Goal: Information Seeking & Learning: Learn about a topic

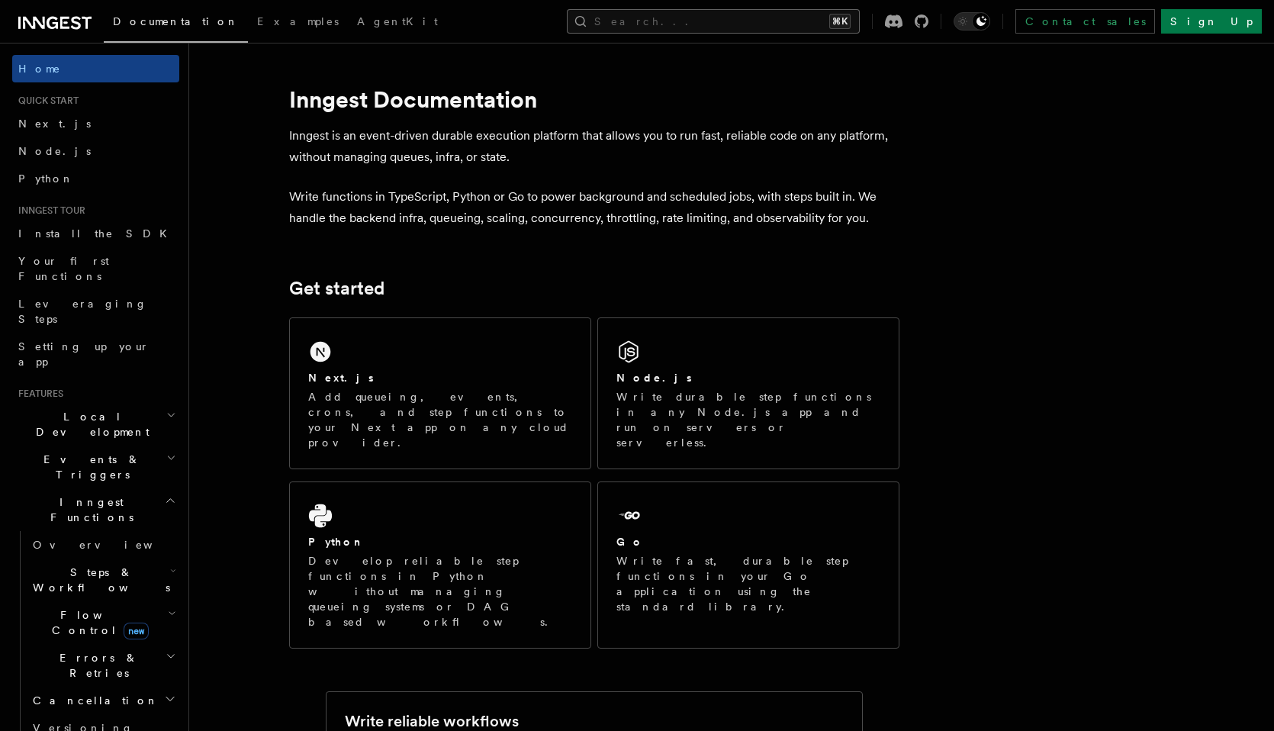
click at [727, 24] on button "Search... ⌘K" at bounding box center [713, 21] width 293 height 24
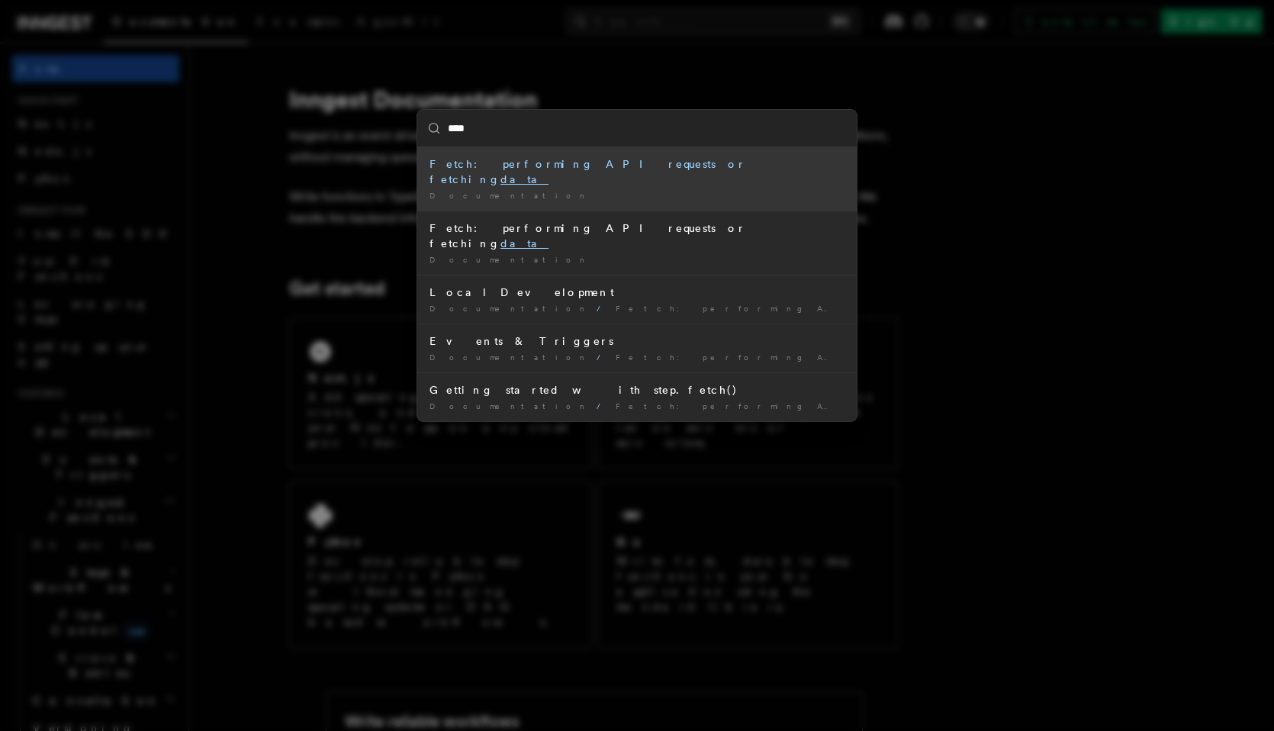
type input "****"
click at [244, 224] on div "**** Fetch: performing API requests or fetching data Documentation / Fetch: per…" at bounding box center [637, 365] width 1274 height 731
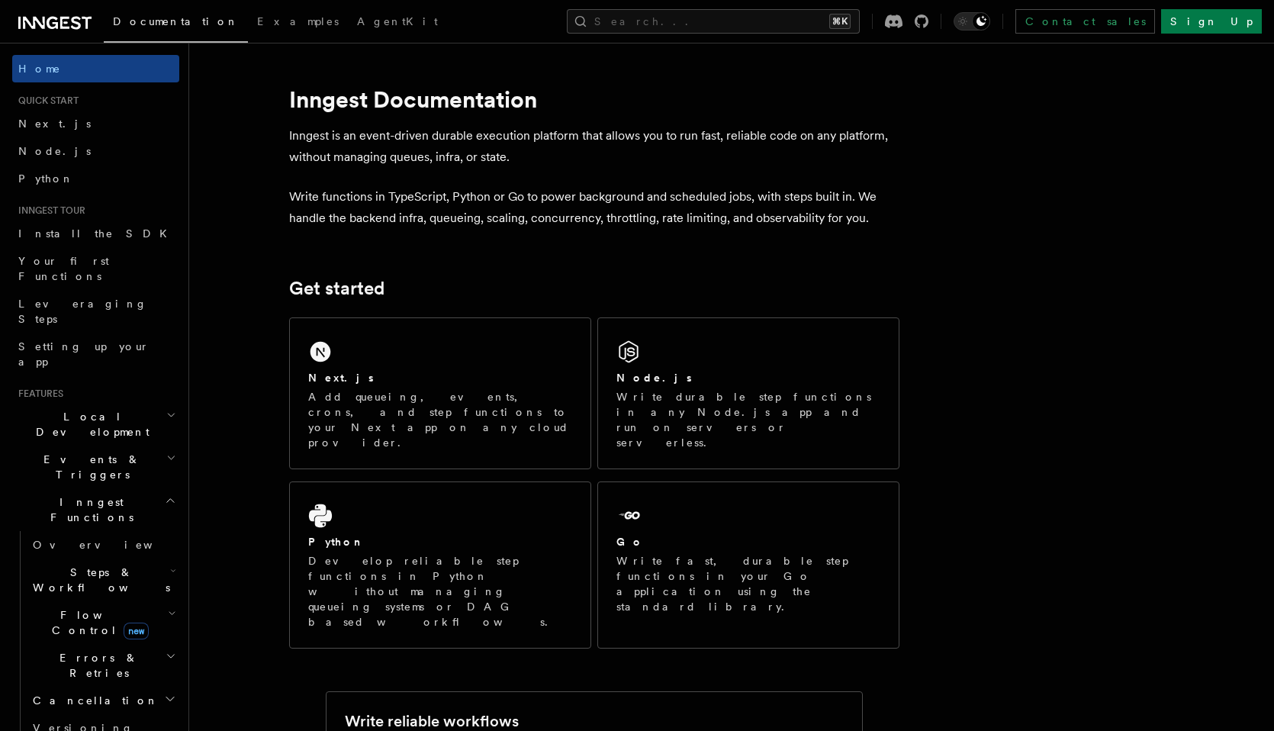
click at [120, 445] on h2 "Events & Triggers" at bounding box center [95, 466] width 167 height 43
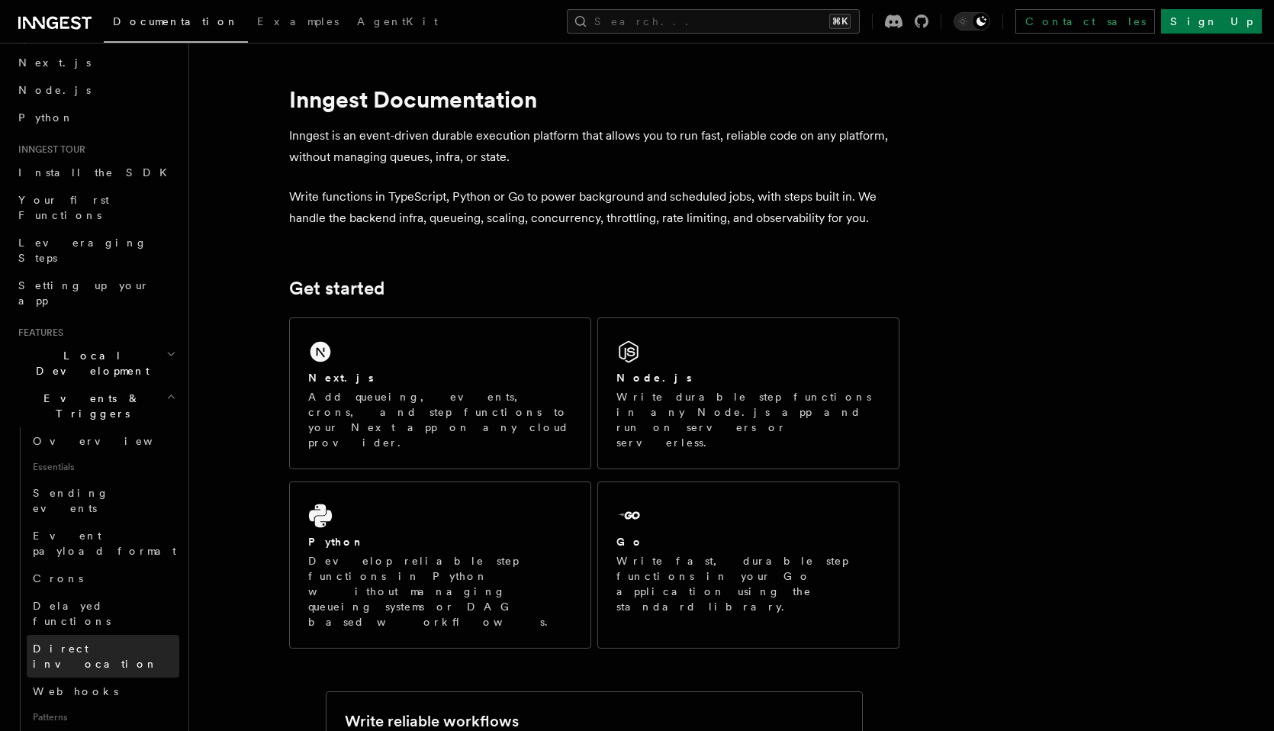
scroll to position [121, 0]
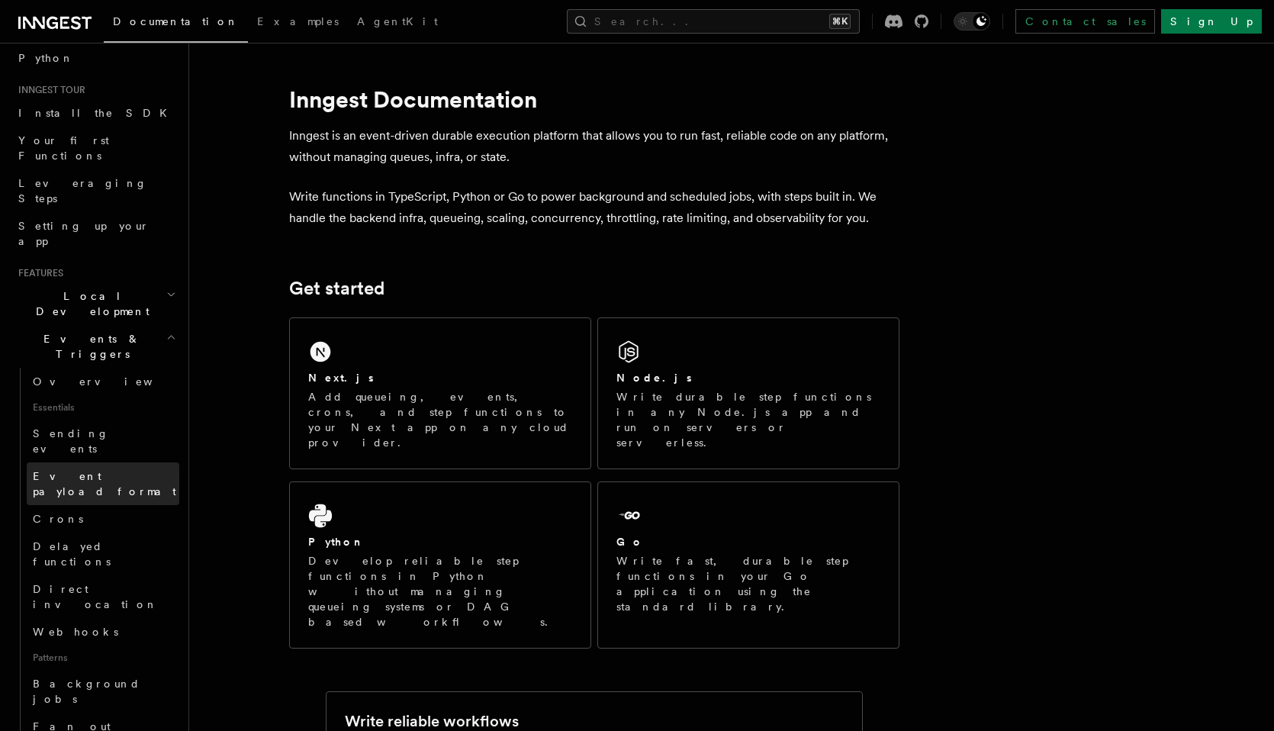
click at [94, 470] on span "Event payload format" at bounding box center [104, 483] width 143 height 27
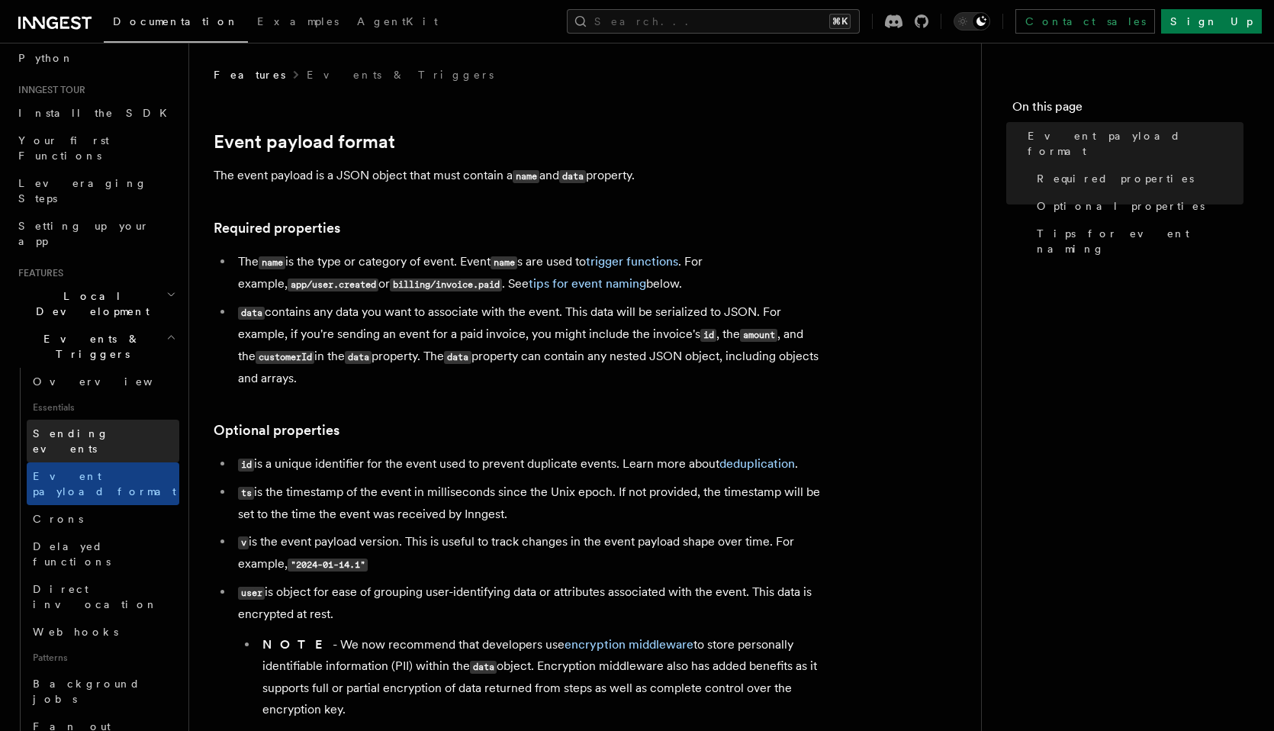
click at [97, 427] on span "Sending events" at bounding box center [71, 440] width 76 height 27
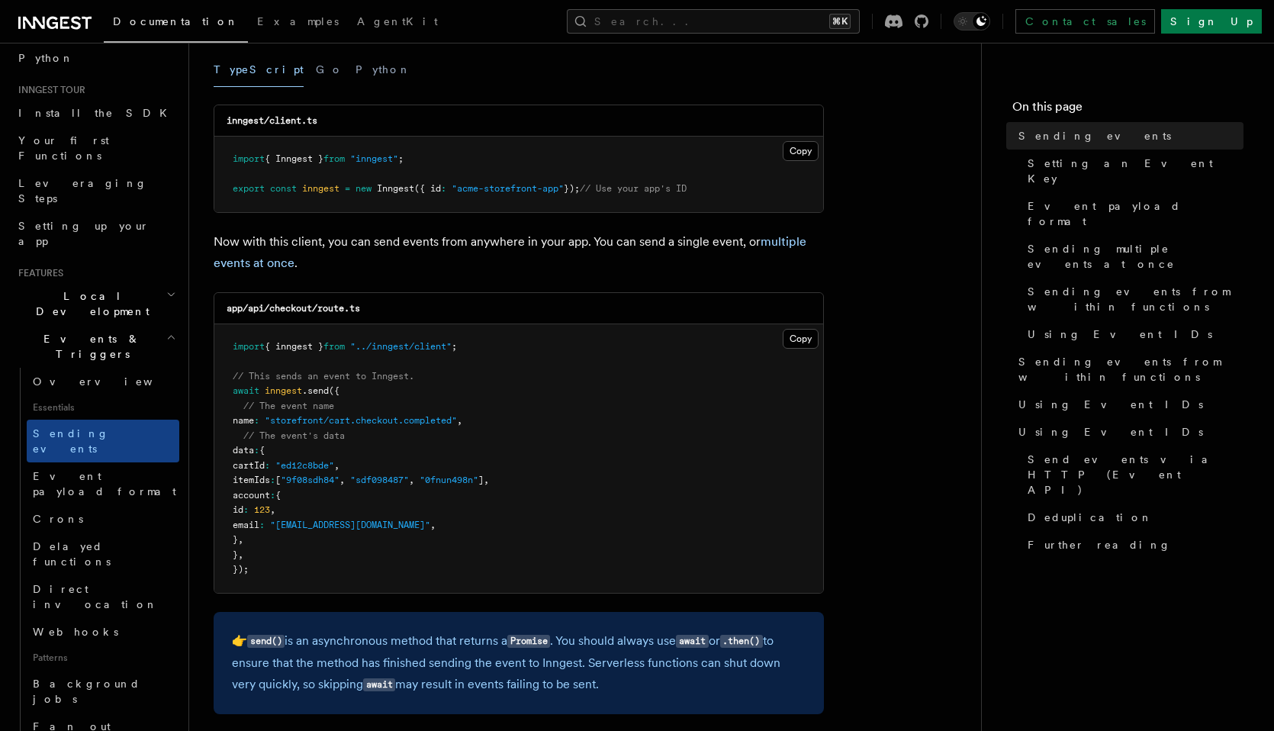
scroll to position [220, 0]
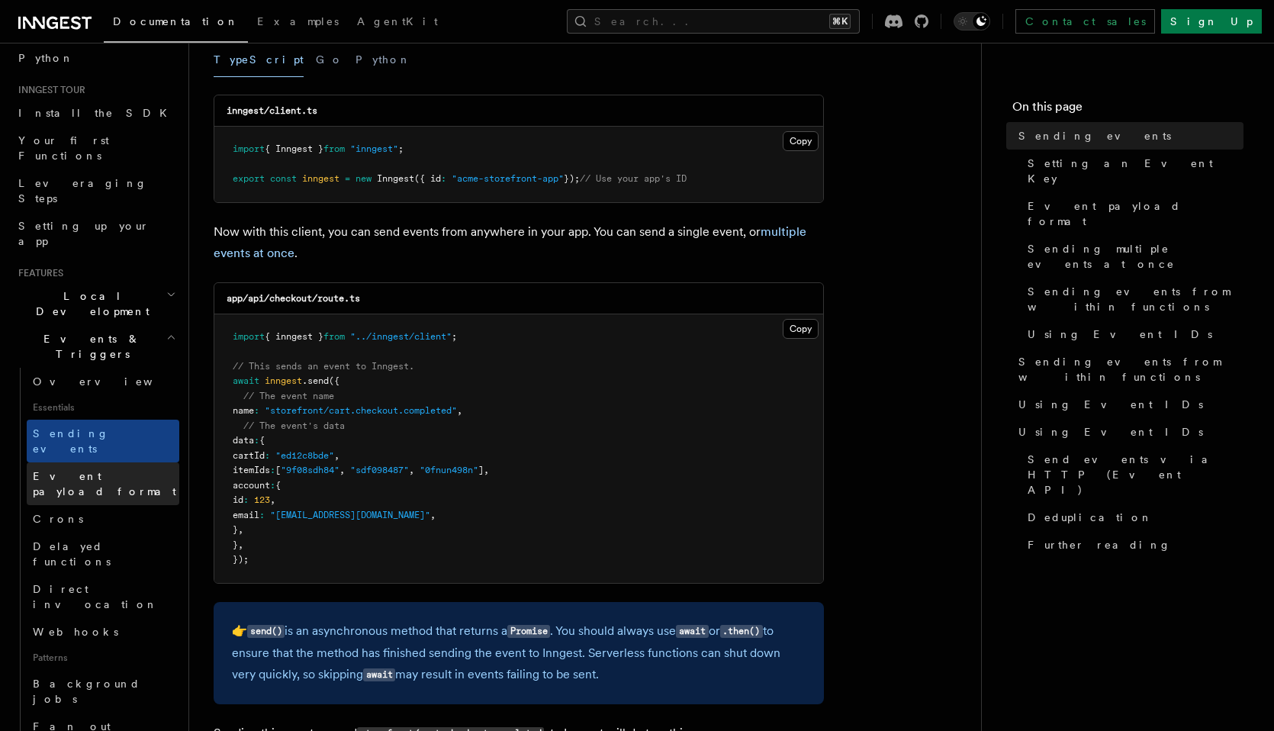
click at [133, 470] on span "Event payload format" at bounding box center [104, 483] width 143 height 27
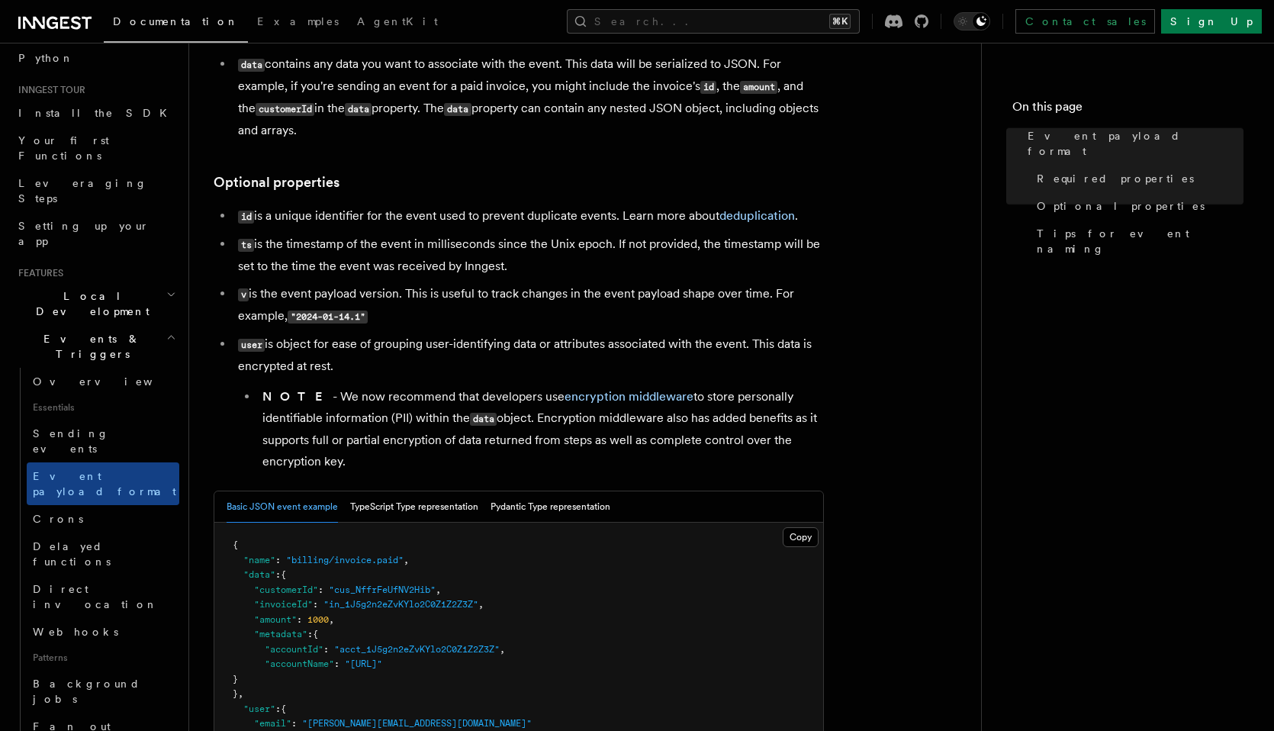
scroll to position [326, 0]
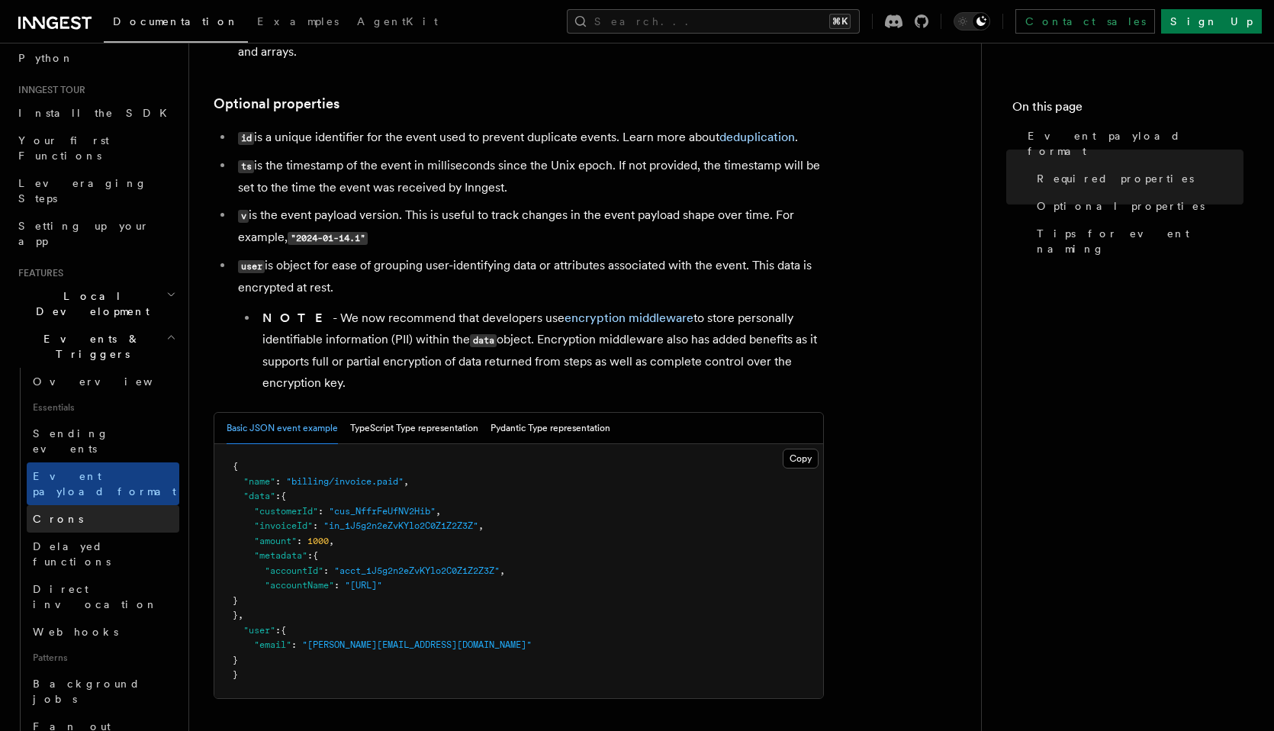
click at [119, 505] on link "Crons" at bounding box center [103, 518] width 153 height 27
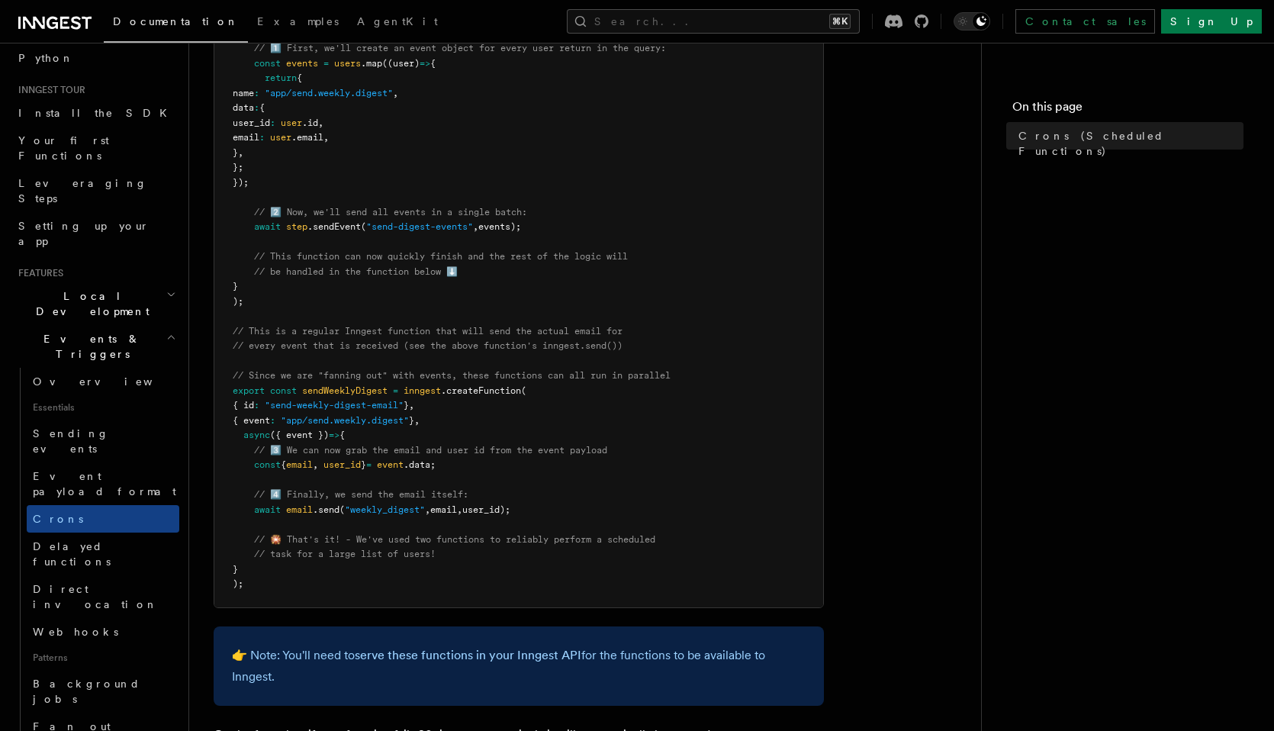
scroll to position [704, 0]
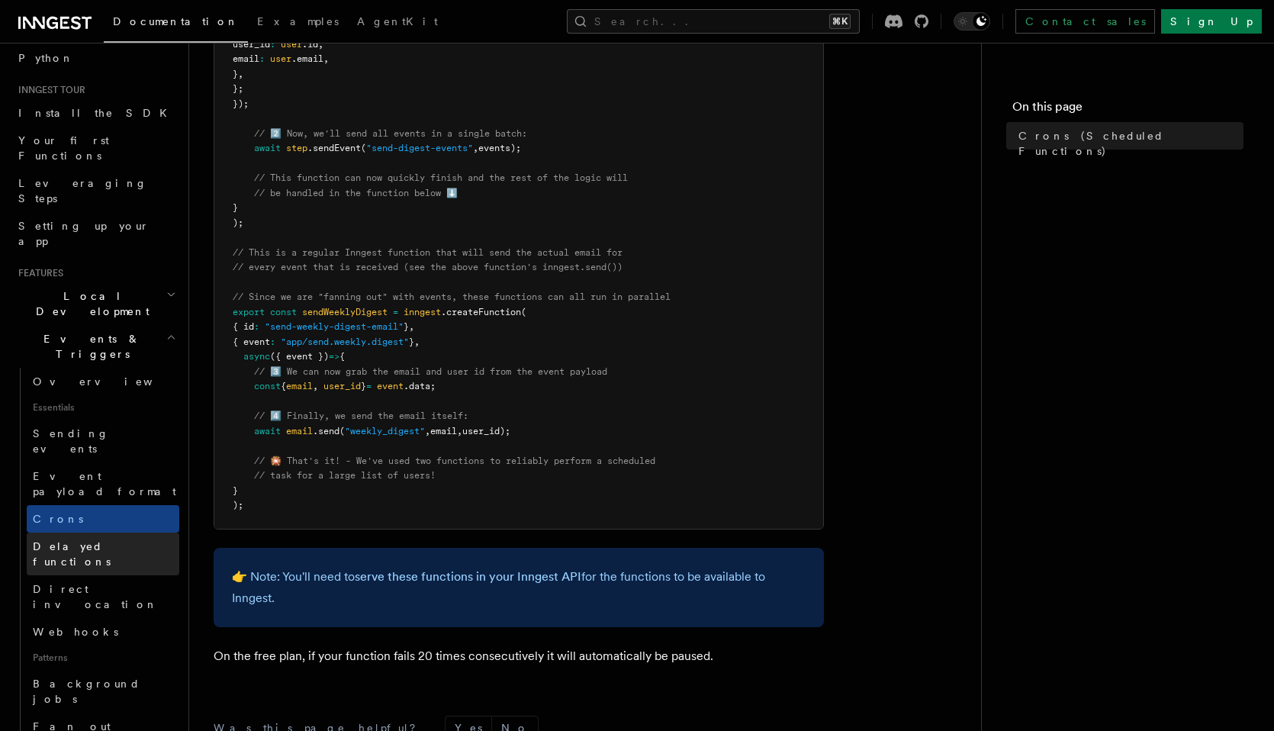
click at [111, 540] on span "Delayed functions" at bounding box center [72, 553] width 78 height 27
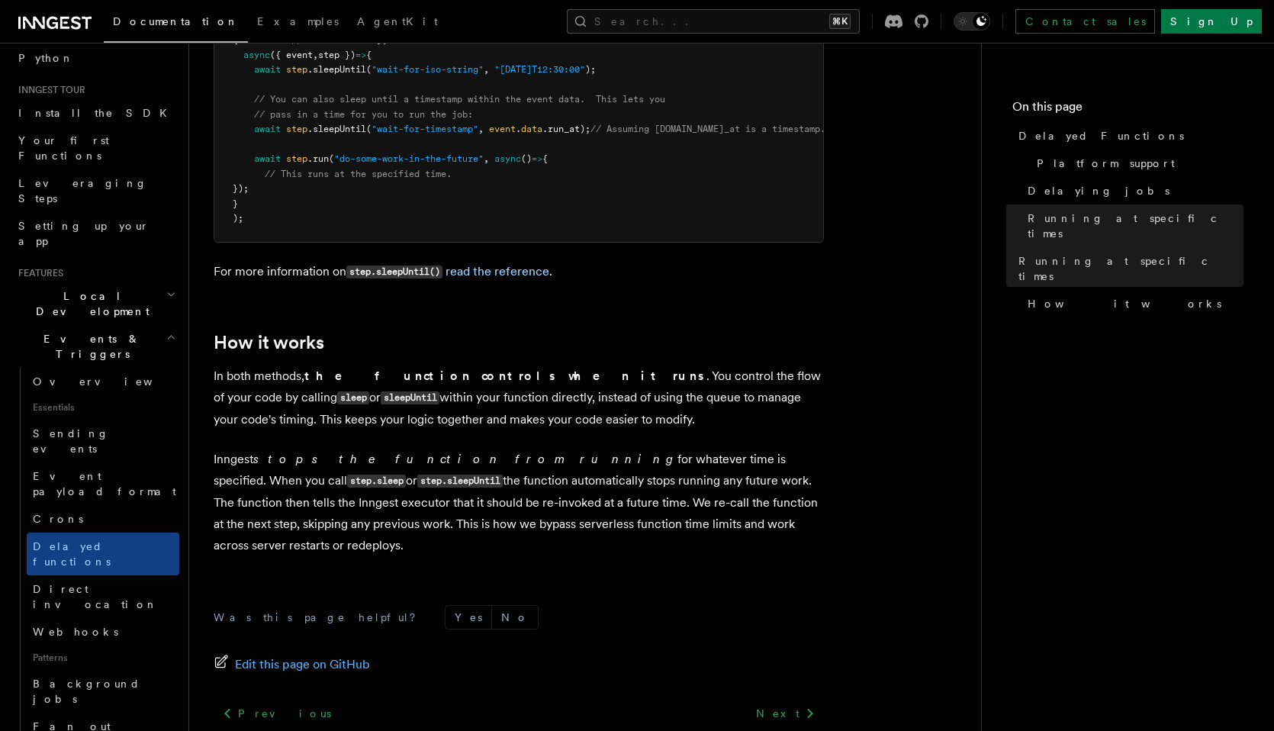
scroll to position [1271, 0]
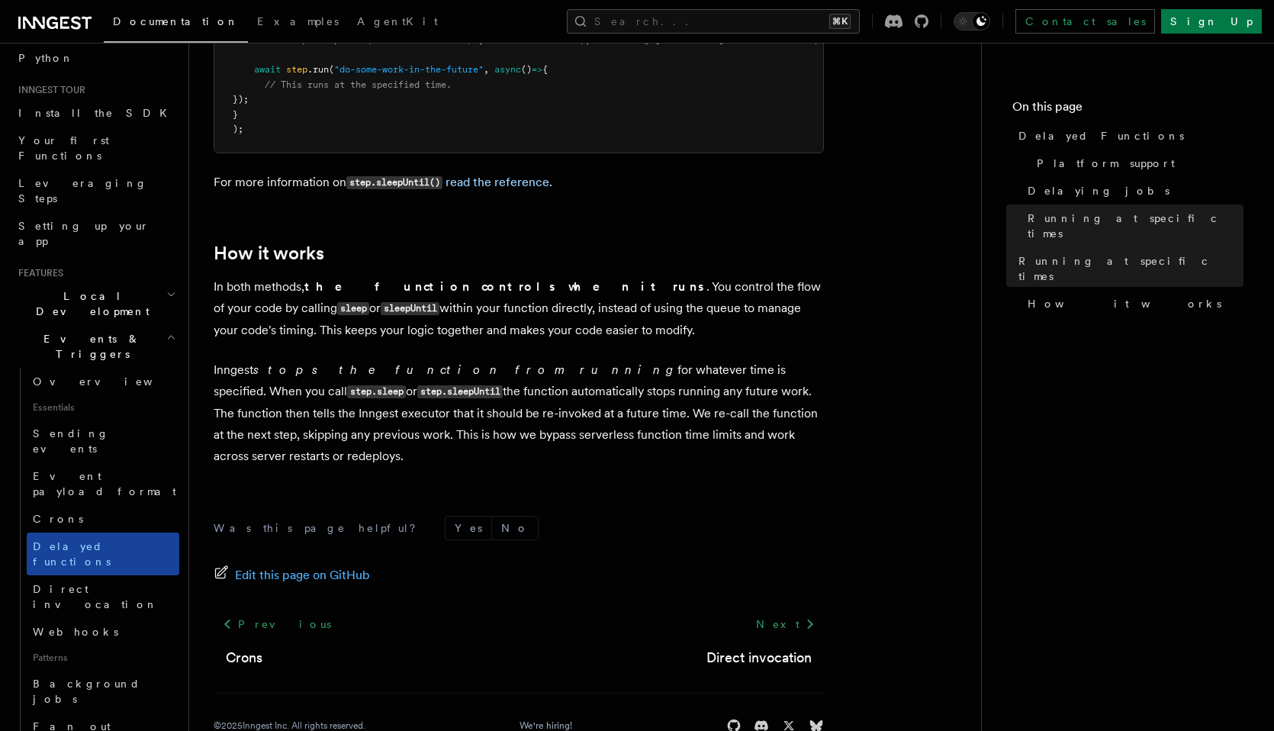
click at [108, 540] on span "Delayed functions" at bounding box center [72, 553] width 78 height 27
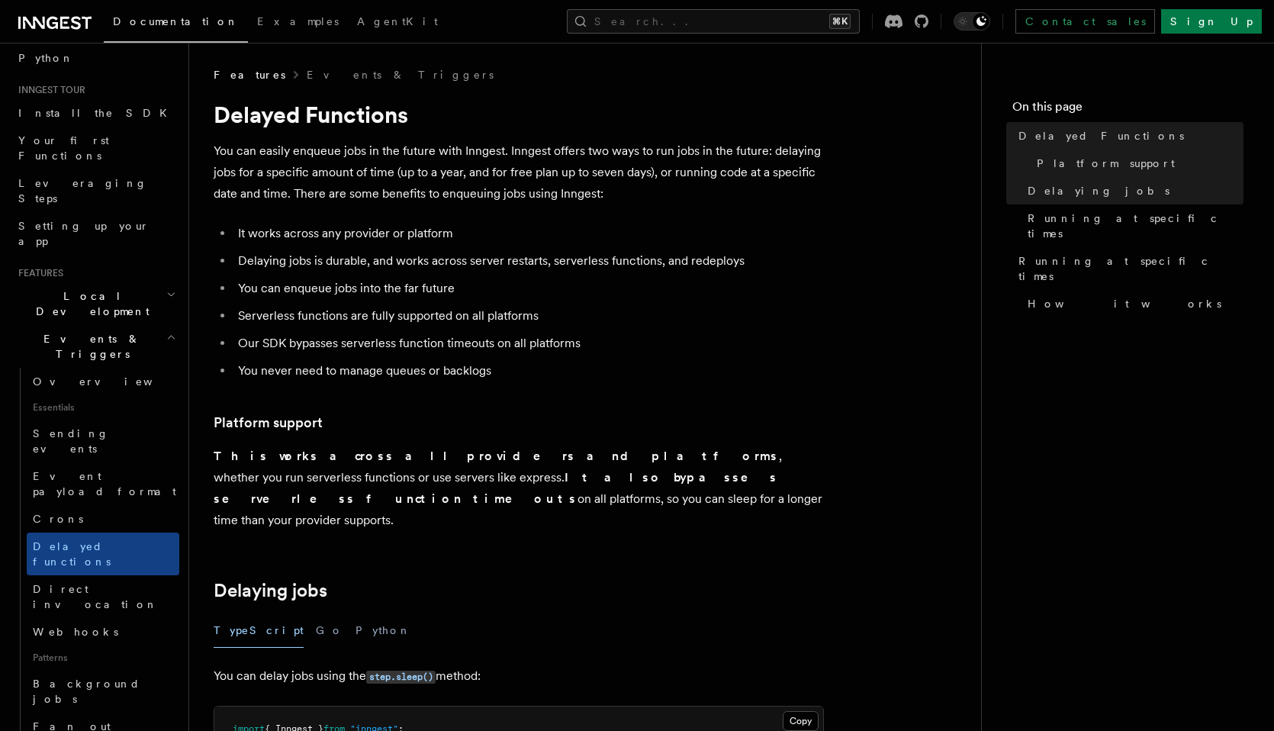
scroll to position [414, 0]
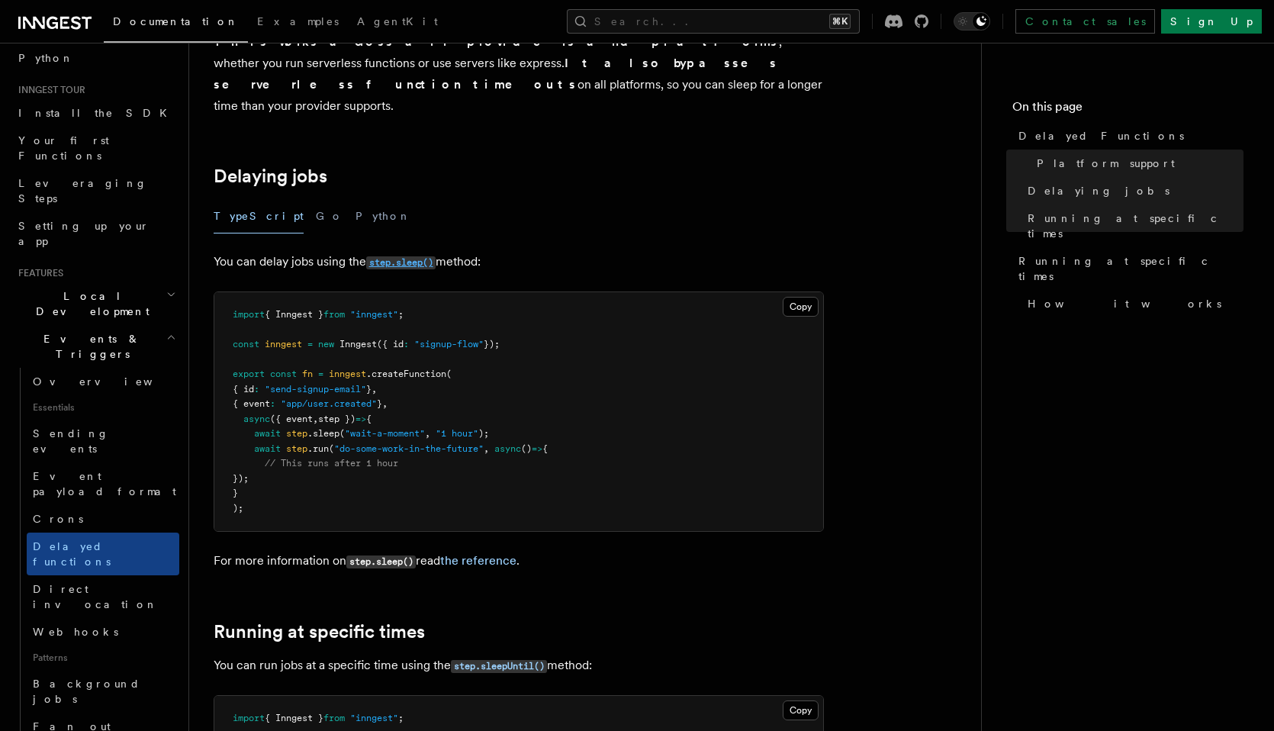
click at [407, 256] on code "step.sleep()" at bounding box center [400, 262] width 69 height 13
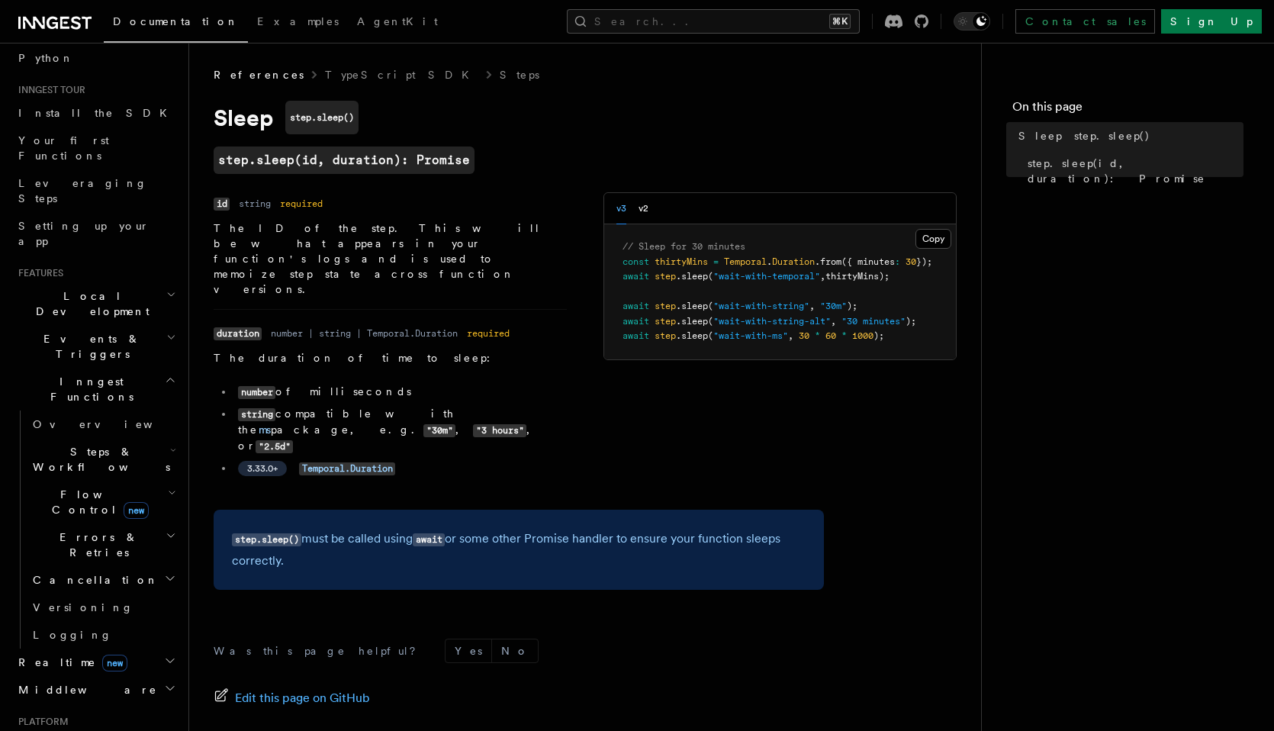
scroll to position [101, 0]
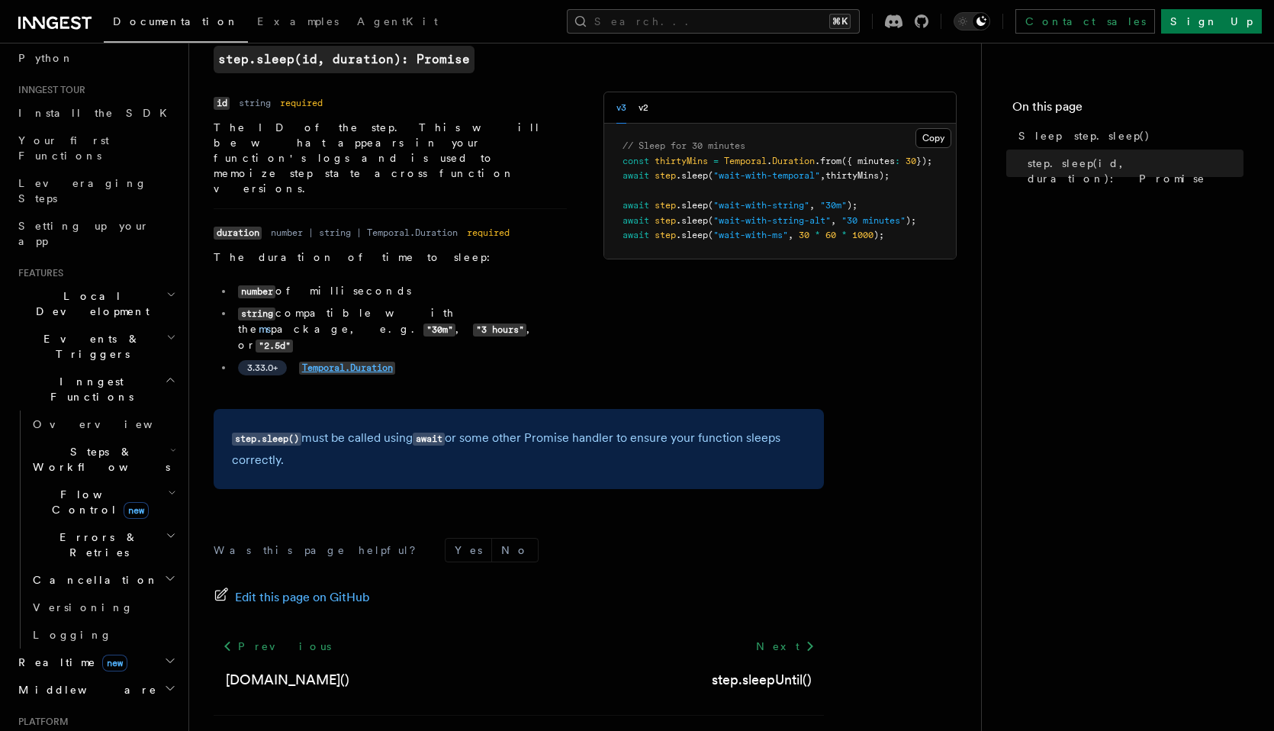
click at [344, 362] on code "Temporal.Duration" at bounding box center [347, 368] width 96 height 13
click at [271, 323] on link "ms" at bounding box center [265, 329] width 12 height 12
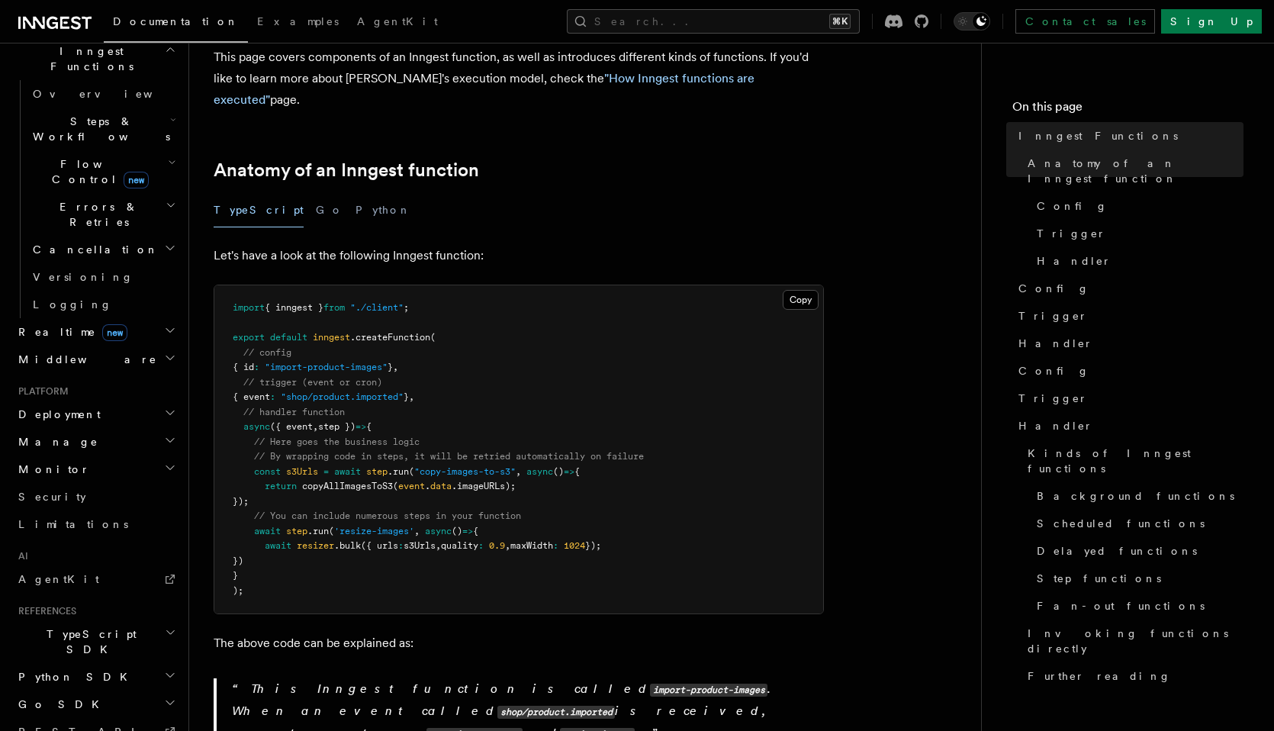
scroll to position [490, 0]
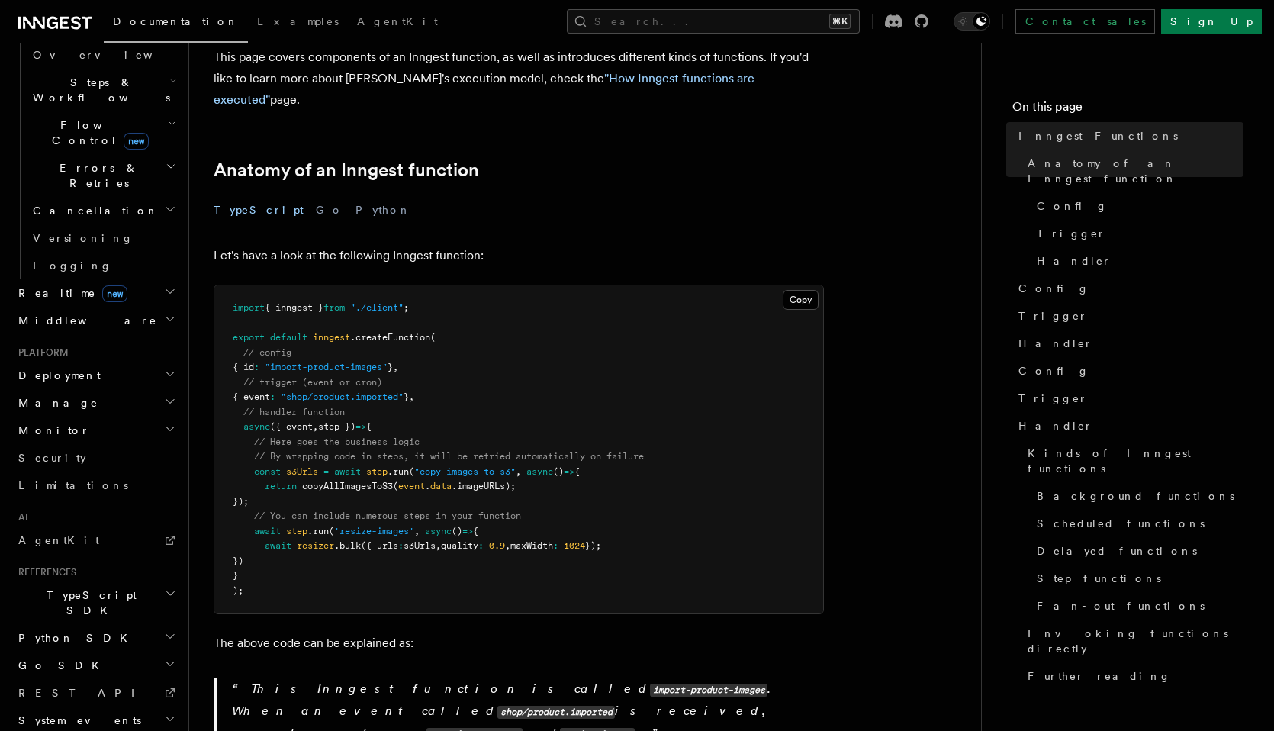
click at [51, 651] on h2 "Go SDK" at bounding box center [95, 664] width 167 height 27
click at [68, 687] on span "Reference" at bounding box center [75, 693] width 85 height 12
click at [316, 193] on button "Go" at bounding box center [329, 210] width 27 height 34
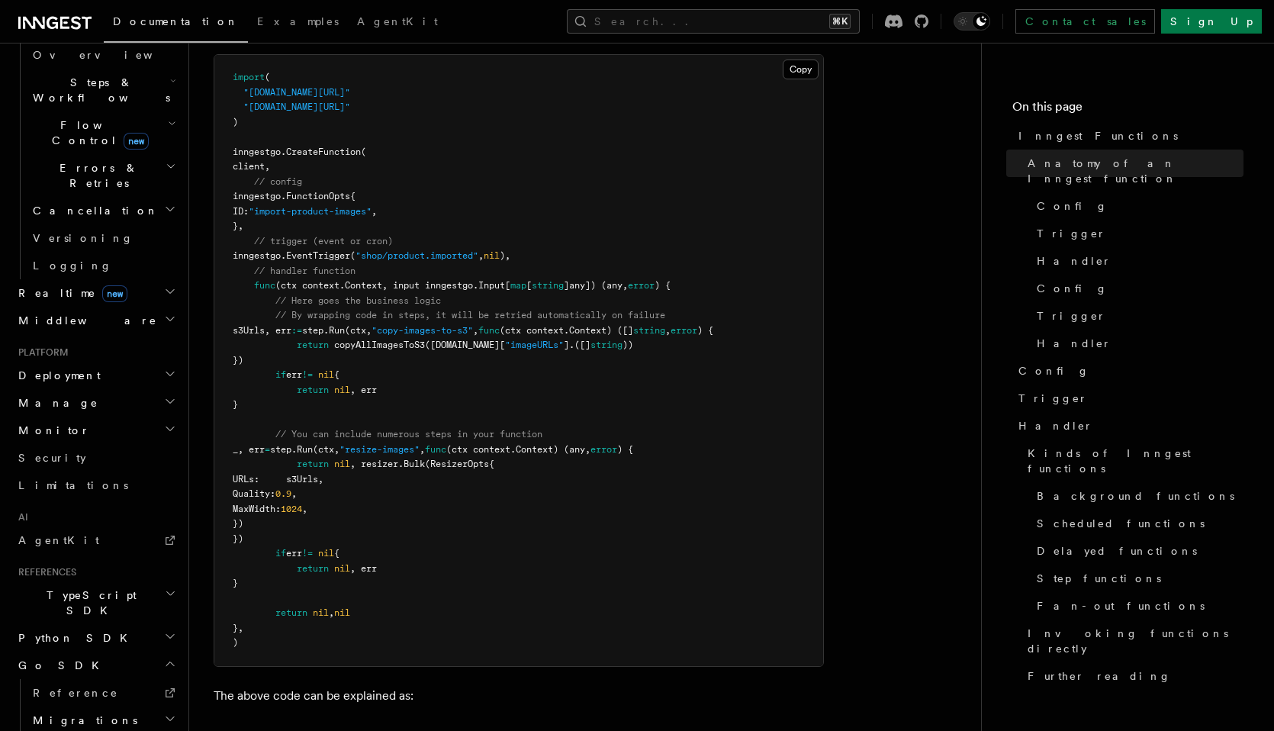
scroll to position [227, 0]
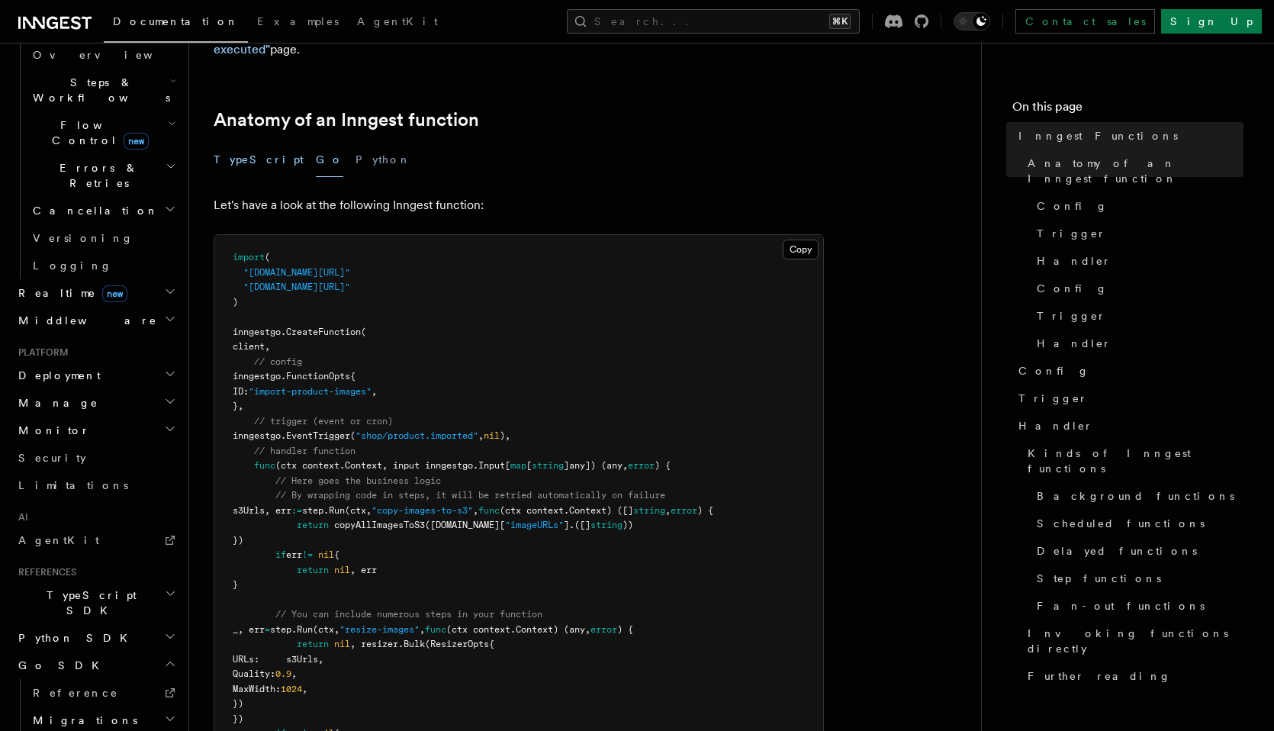
click at [246, 143] on button "TypeScript" at bounding box center [259, 160] width 90 height 34
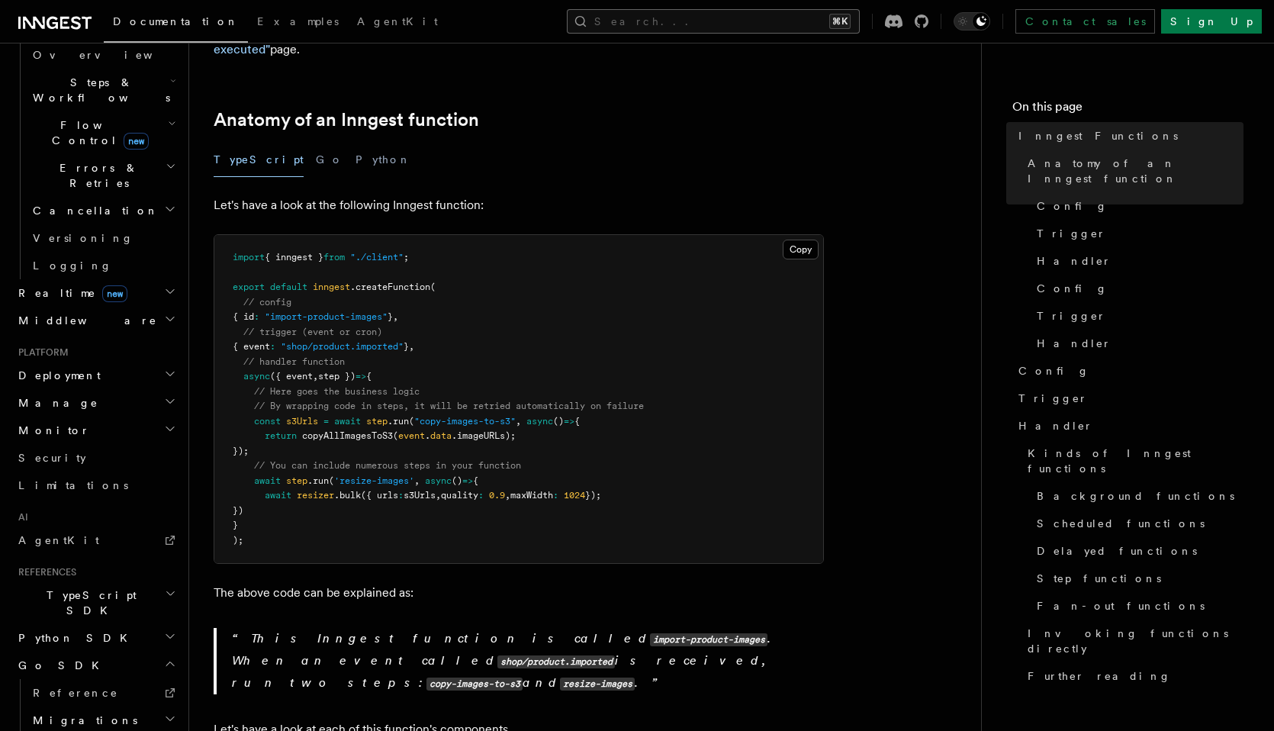
click at [851, 16] on button "Search... ⌘K" at bounding box center [713, 21] width 293 height 24
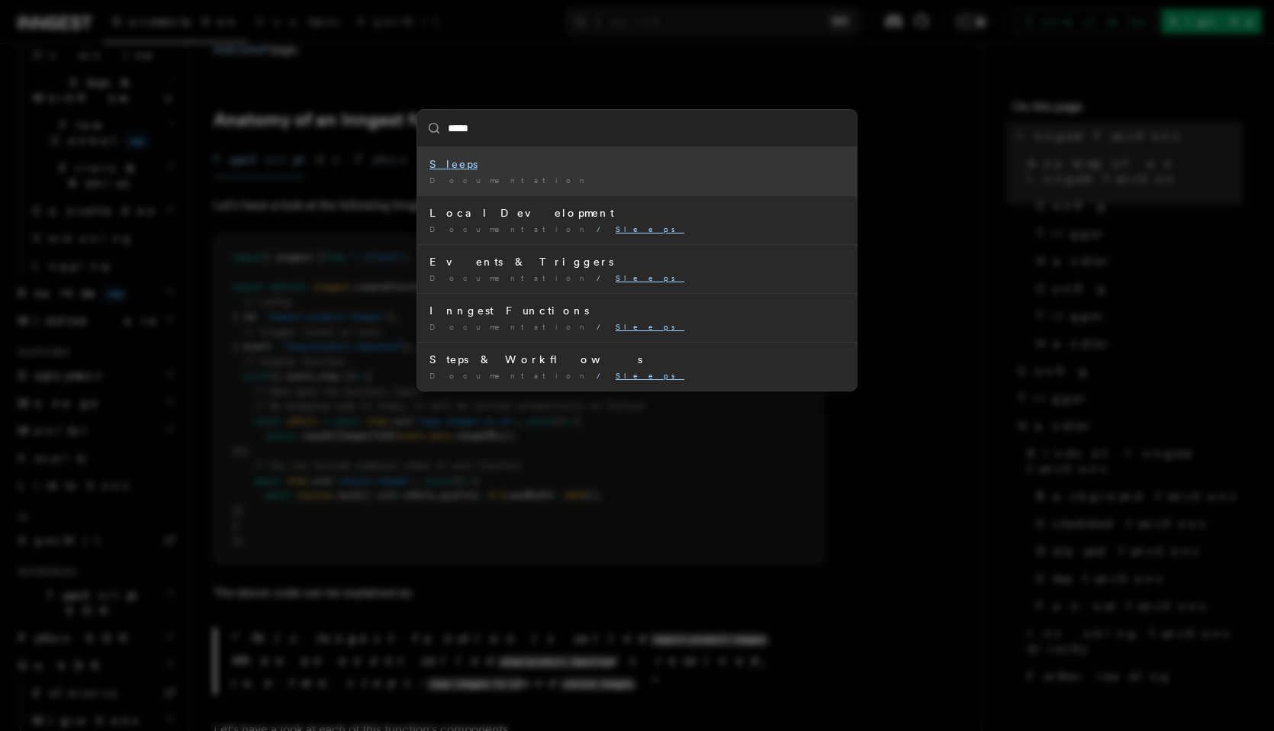
type input "******"
click at [569, 164] on mark "sleepU" at bounding box center [593, 164] width 48 height 12
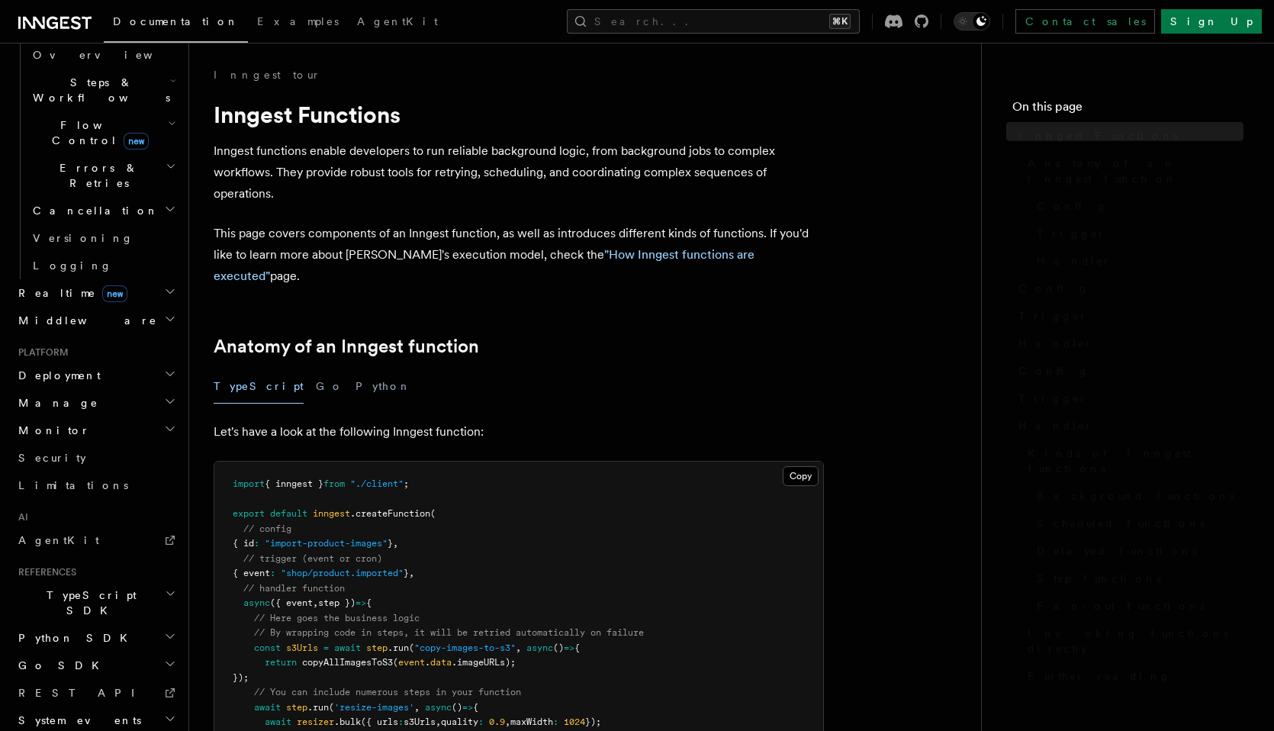
scroll to position [227, 0]
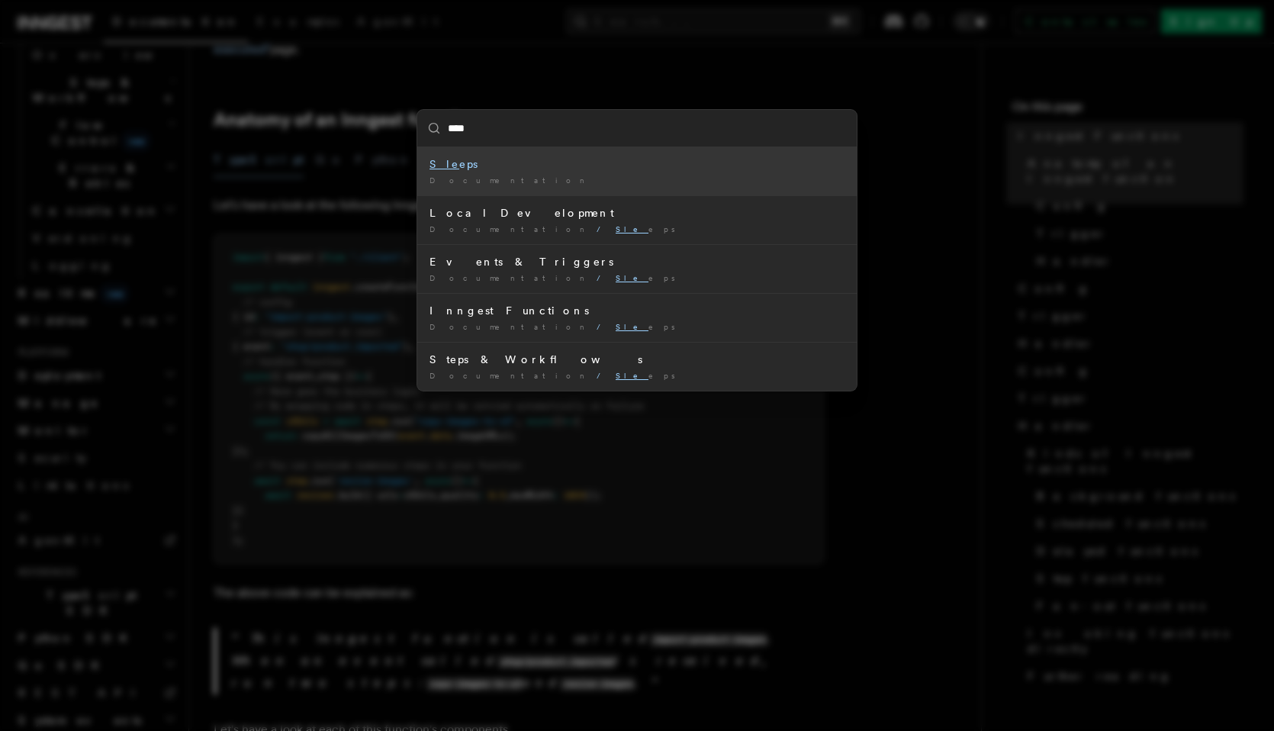
type input "*****"
click at [444, 161] on mark "Sleeps" at bounding box center [453, 164] width 48 height 12
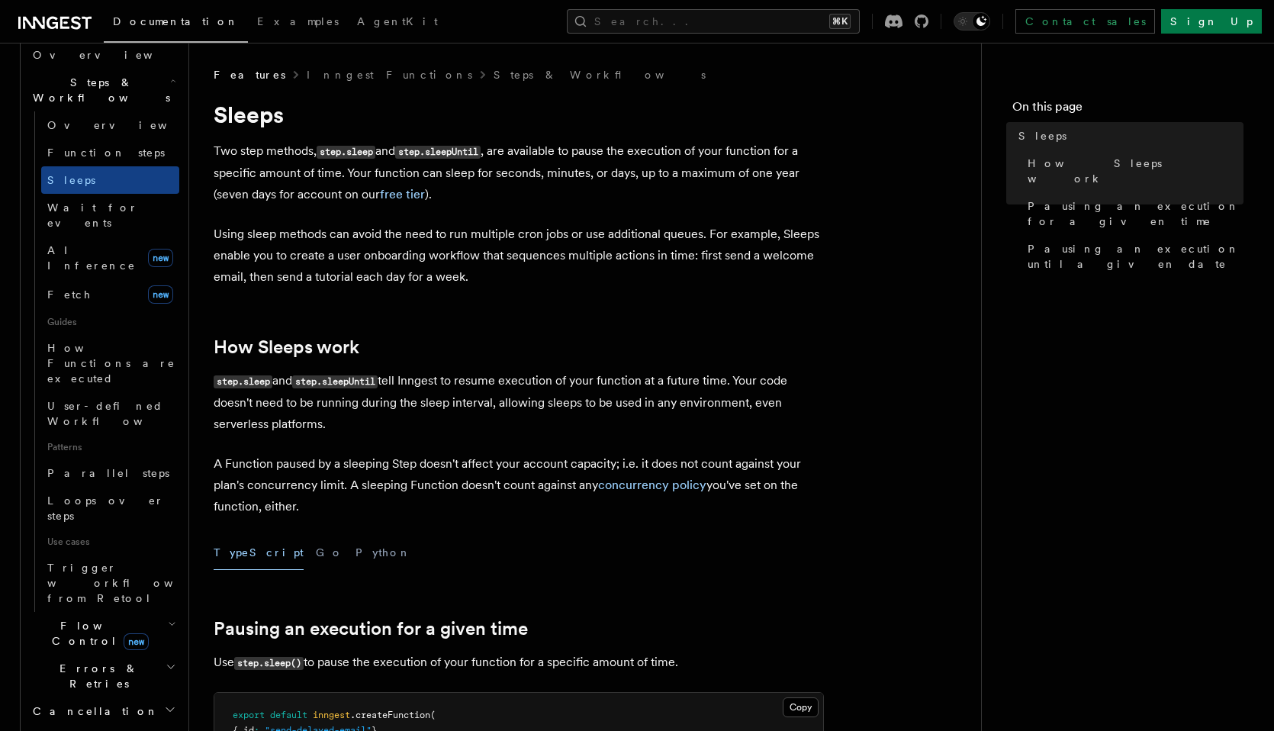
scroll to position [243, 0]
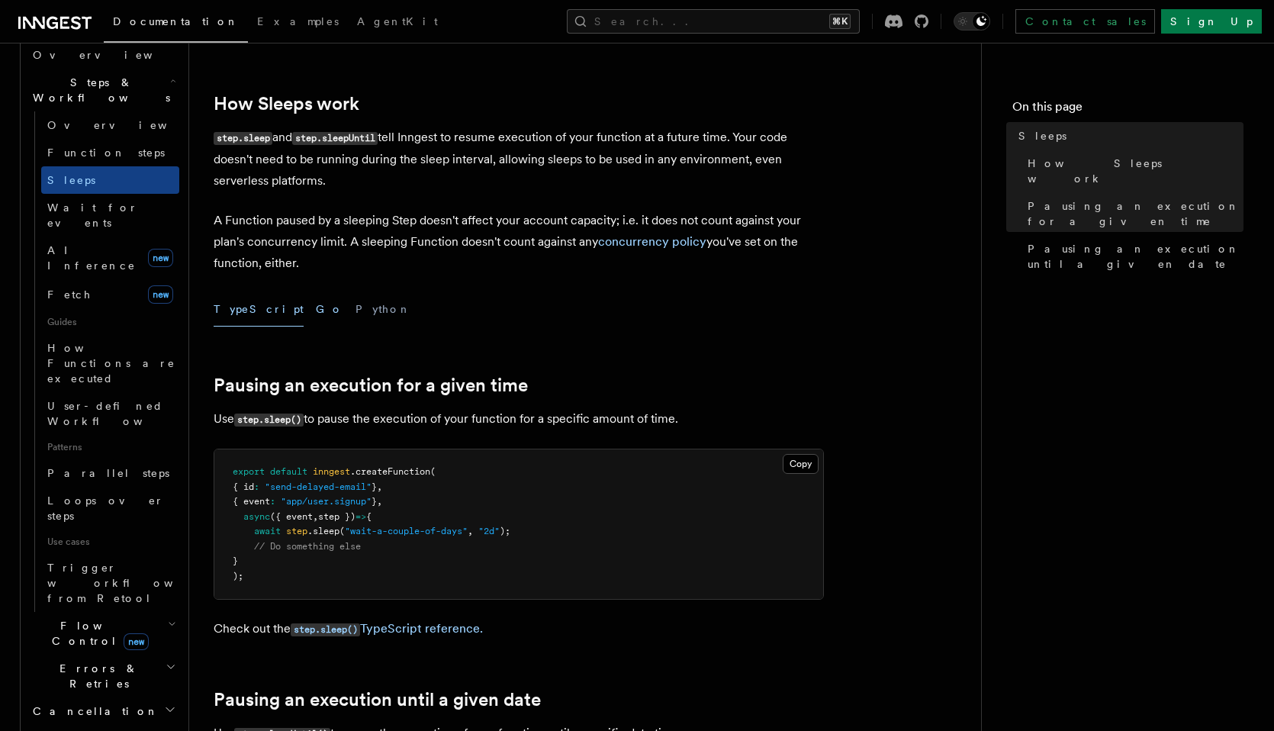
click at [316, 312] on button "Go" at bounding box center [329, 309] width 27 height 34
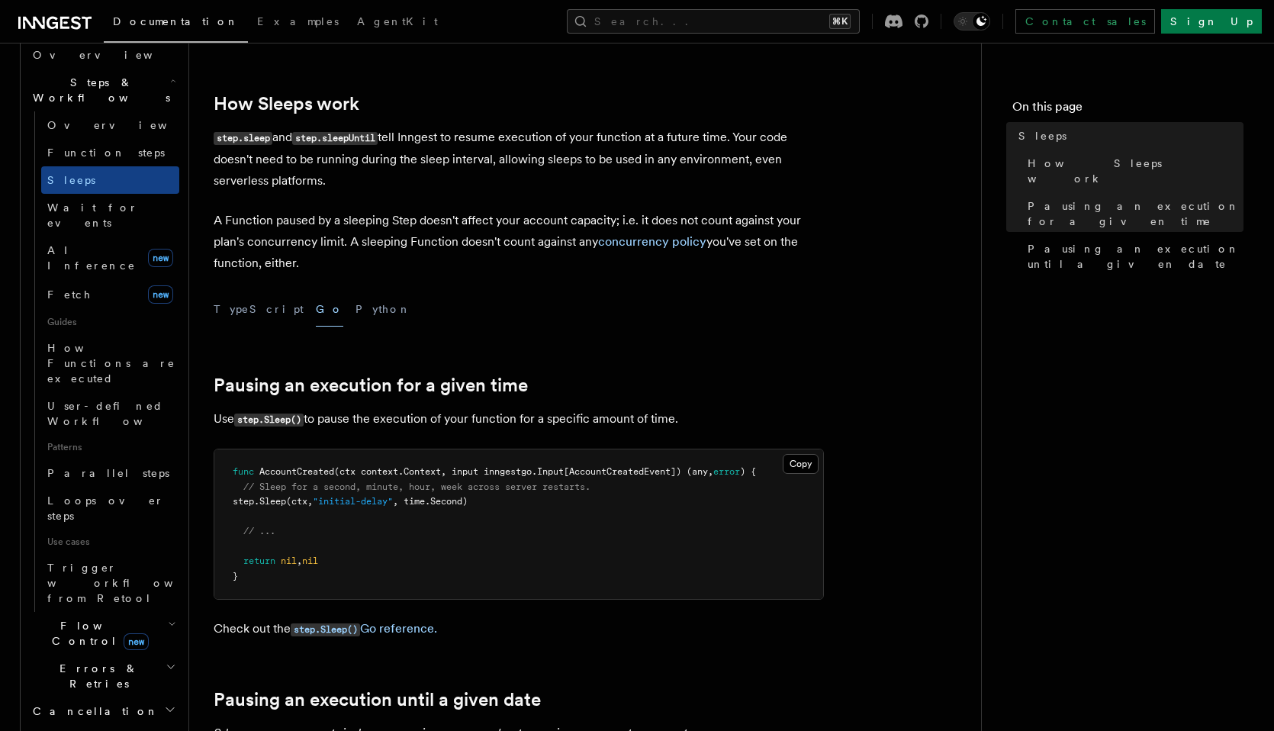
scroll to position [288, 0]
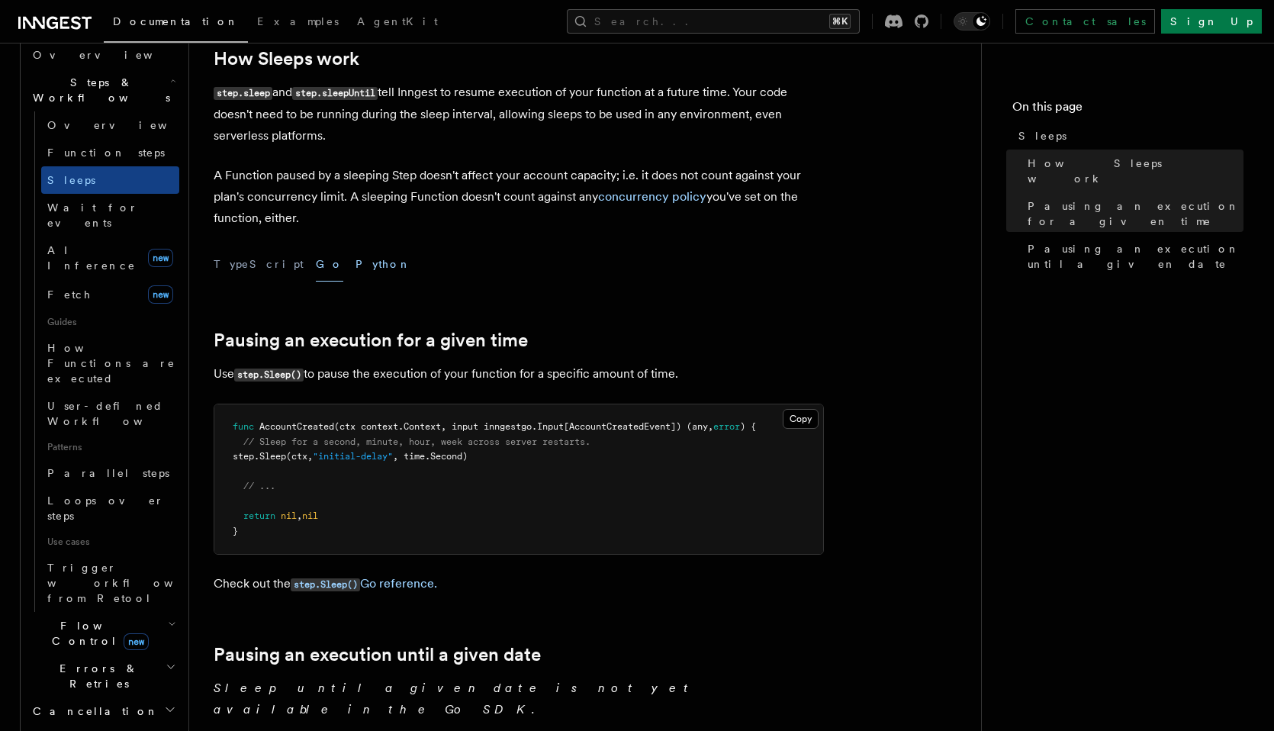
click at [355, 271] on button "Python" at bounding box center [383, 264] width 56 height 34
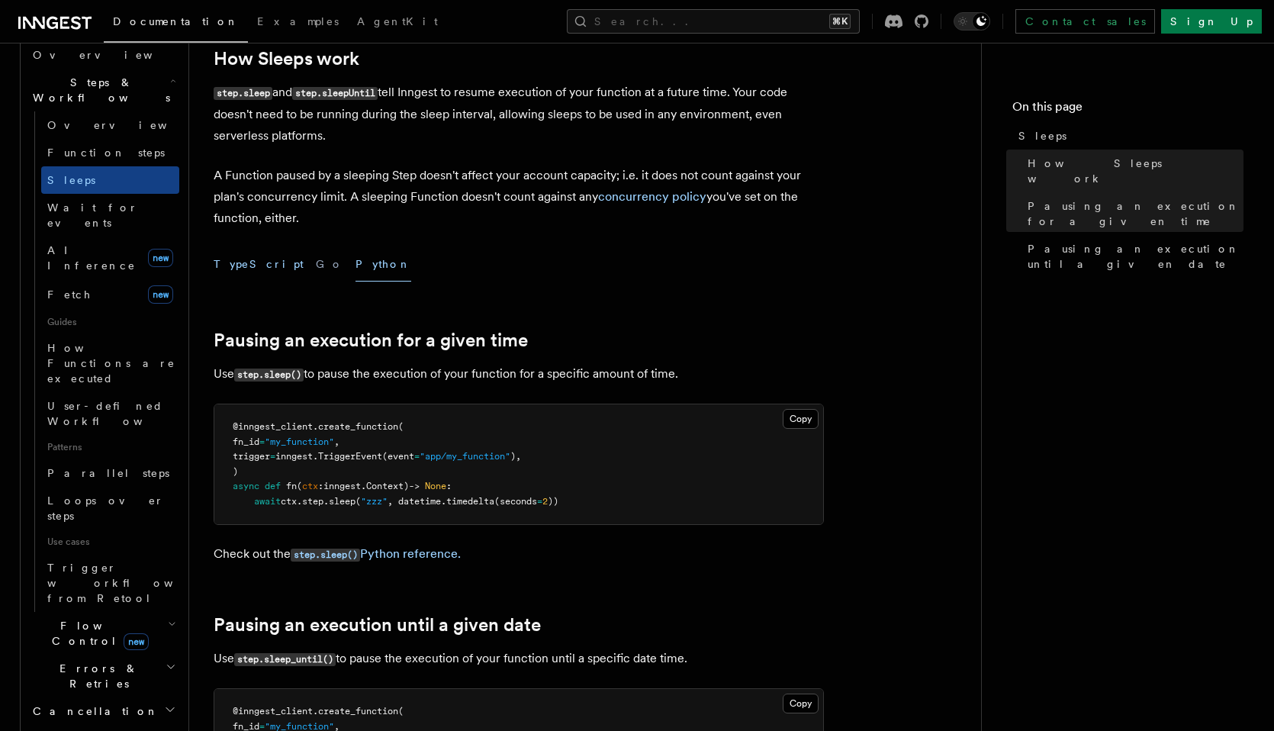
click at [249, 262] on button "TypeScript" at bounding box center [259, 264] width 90 height 34
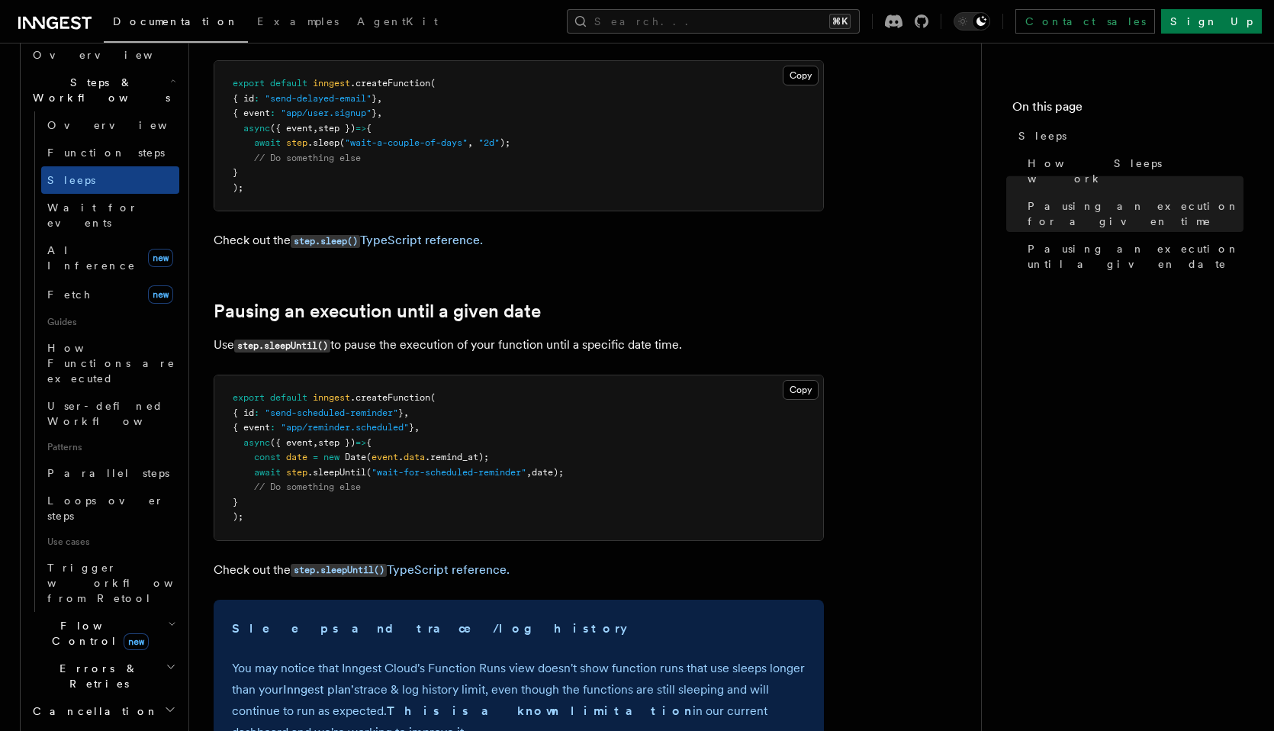
scroll to position [334, 0]
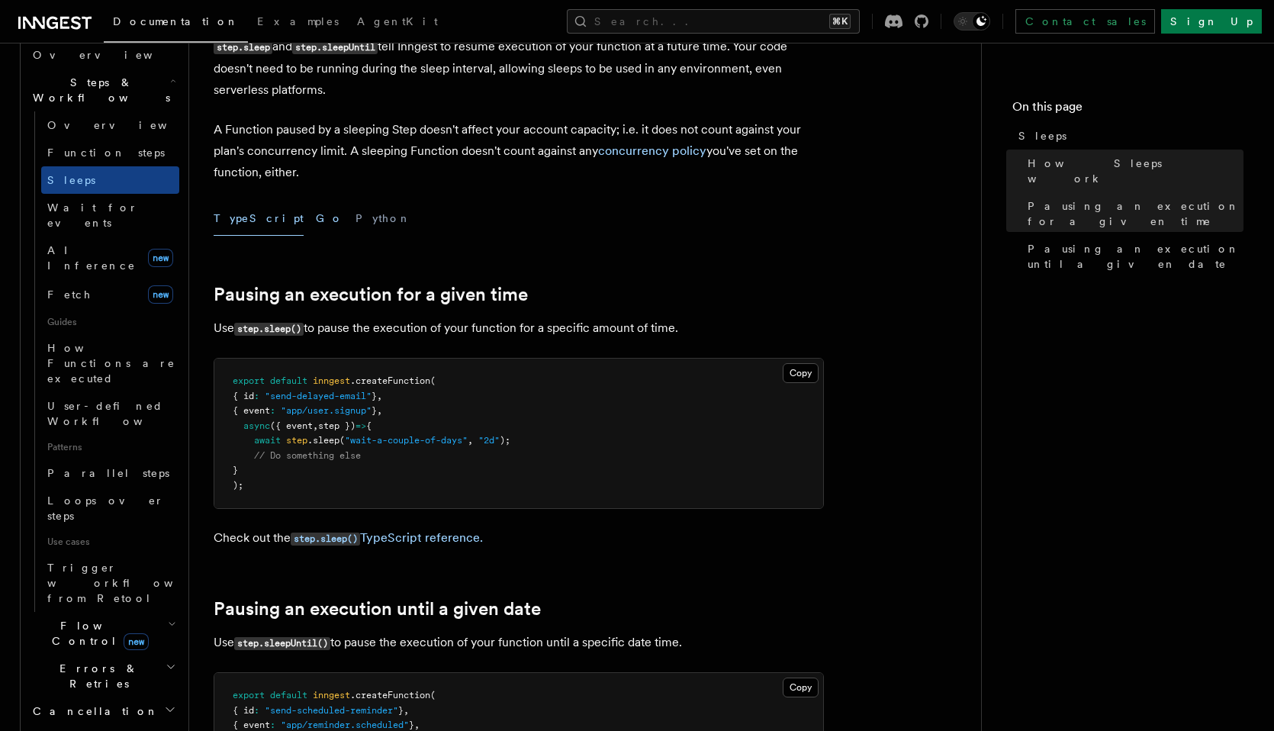
click at [316, 219] on button "Go" at bounding box center [329, 218] width 27 height 34
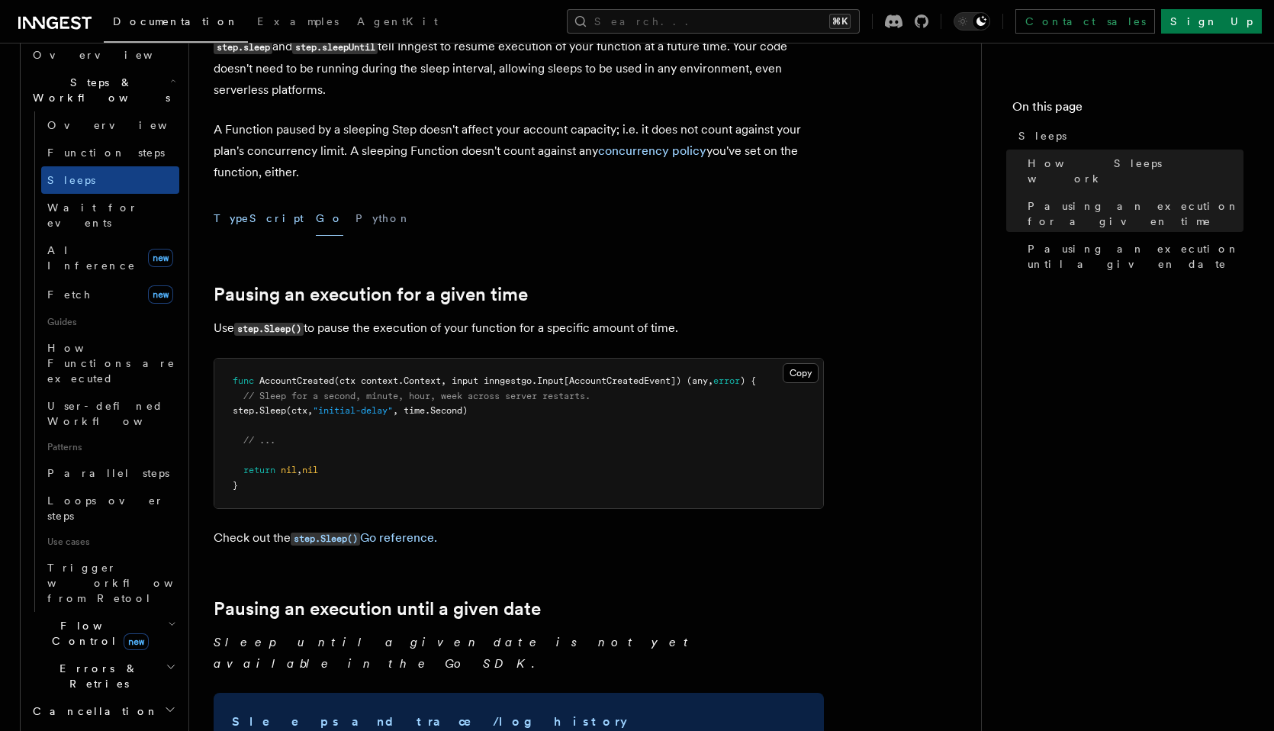
click at [245, 218] on button "TypeScript" at bounding box center [259, 218] width 90 height 34
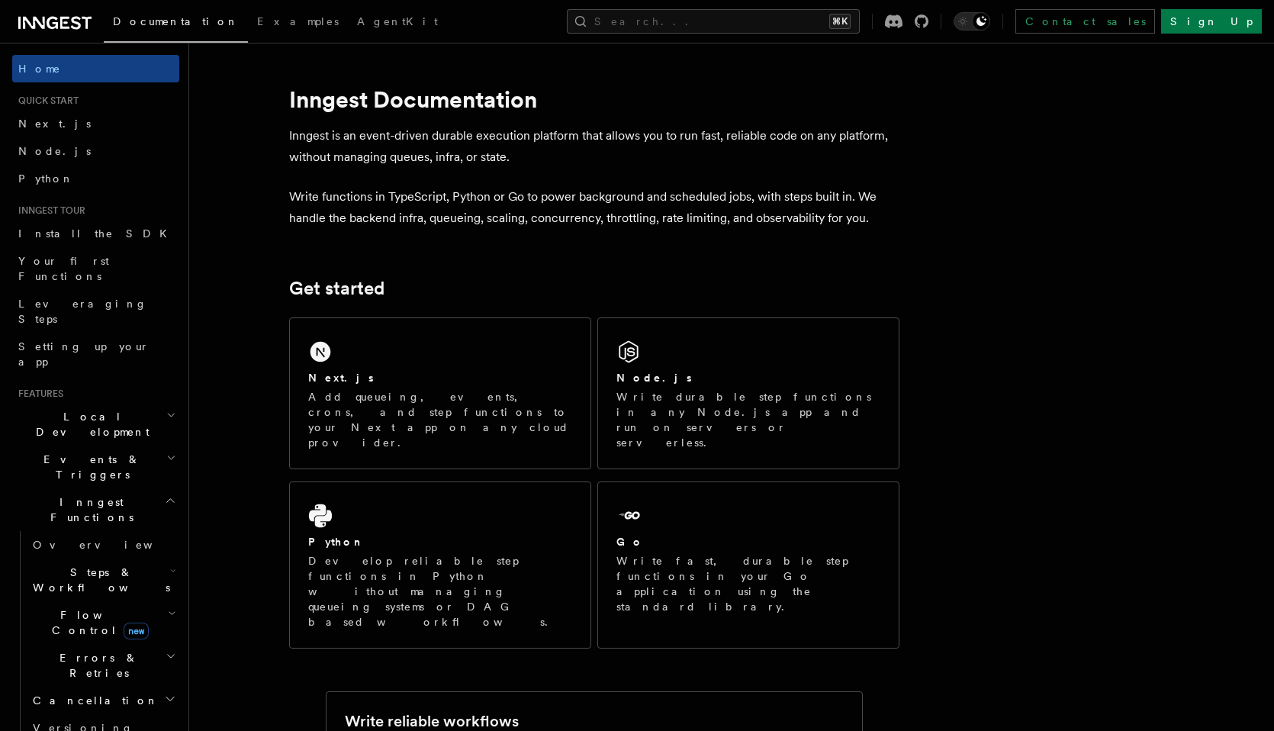
scroll to position [490, 0]
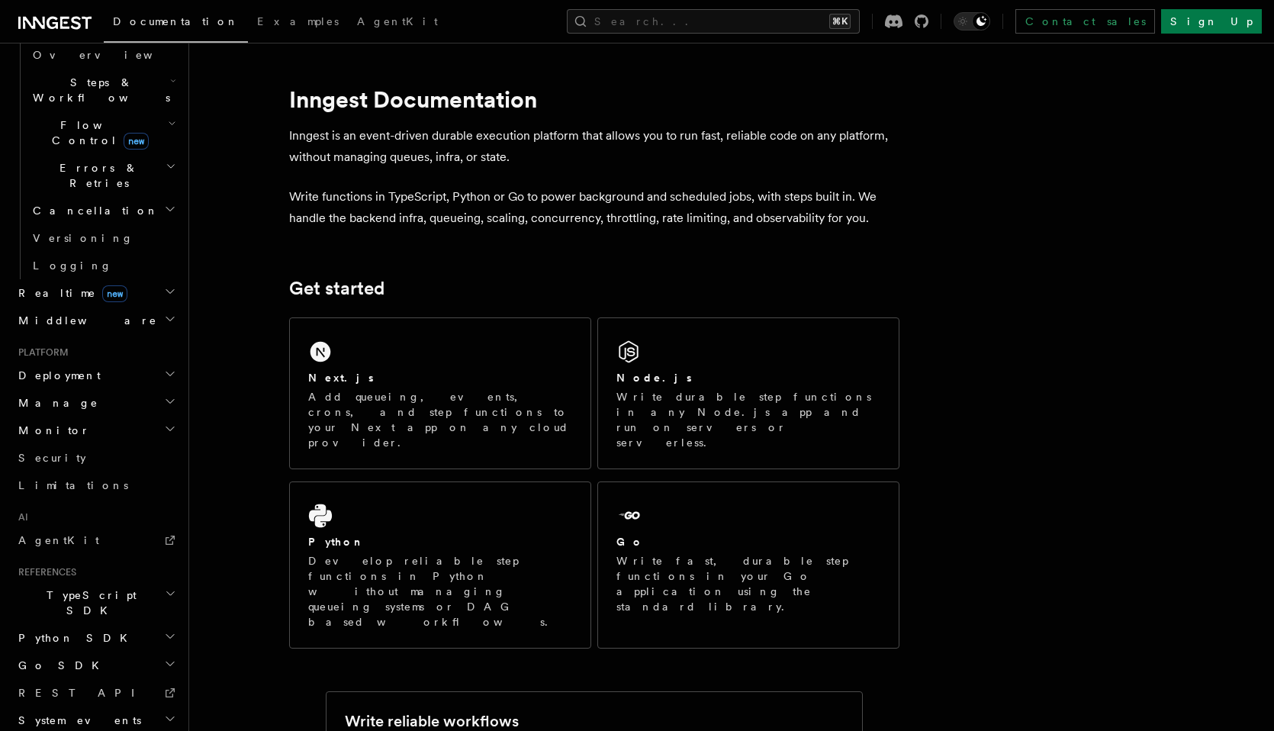
click at [72, 630] on span "Python SDK" at bounding box center [74, 637] width 124 height 15
click at [55, 630] on span "Python SDK" at bounding box center [74, 637] width 124 height 15
click at [43, 658] on span "Go SDK" at bounding box center [60, 665] width 96 height 15
click at [50, 630] on span "Python SDK" at bounding box center [74, 637] width 124 height 15
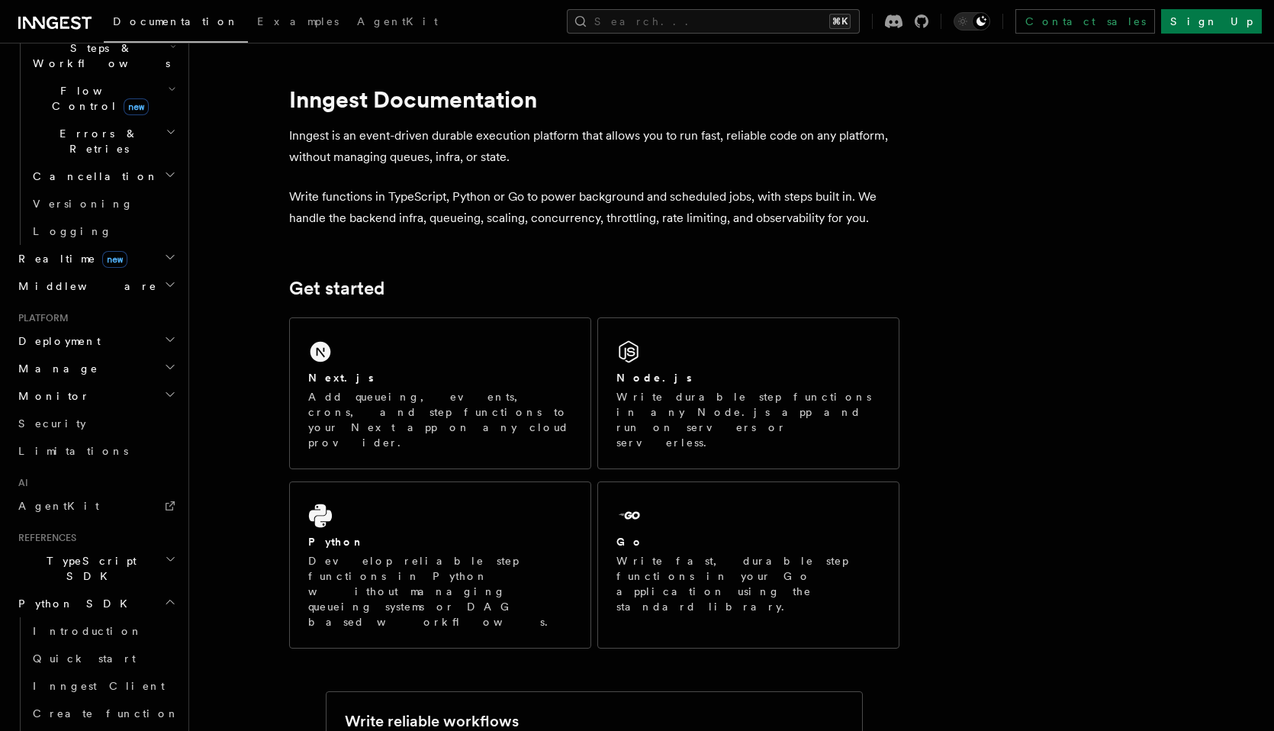
click at [55, 553] on span "TypeScript SDK" at bounding box center [88, 568] width 153 height 31
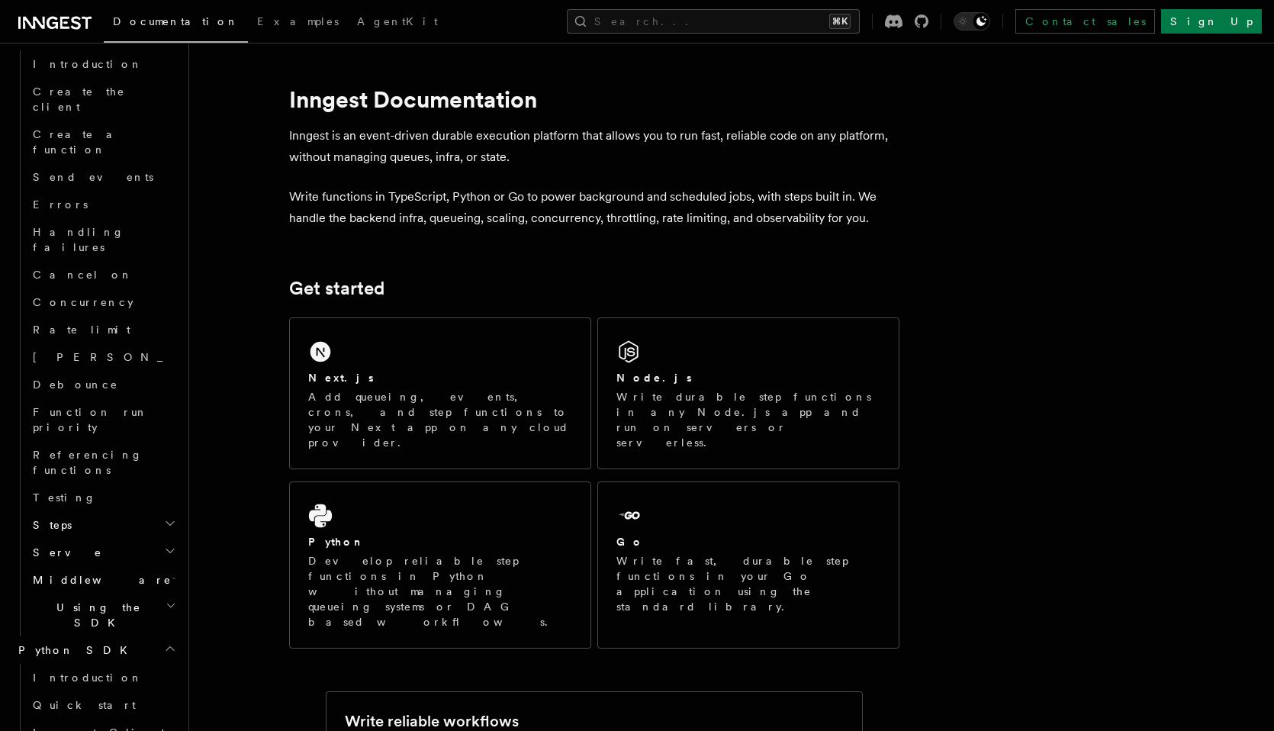
scroll to position [1341, 0]
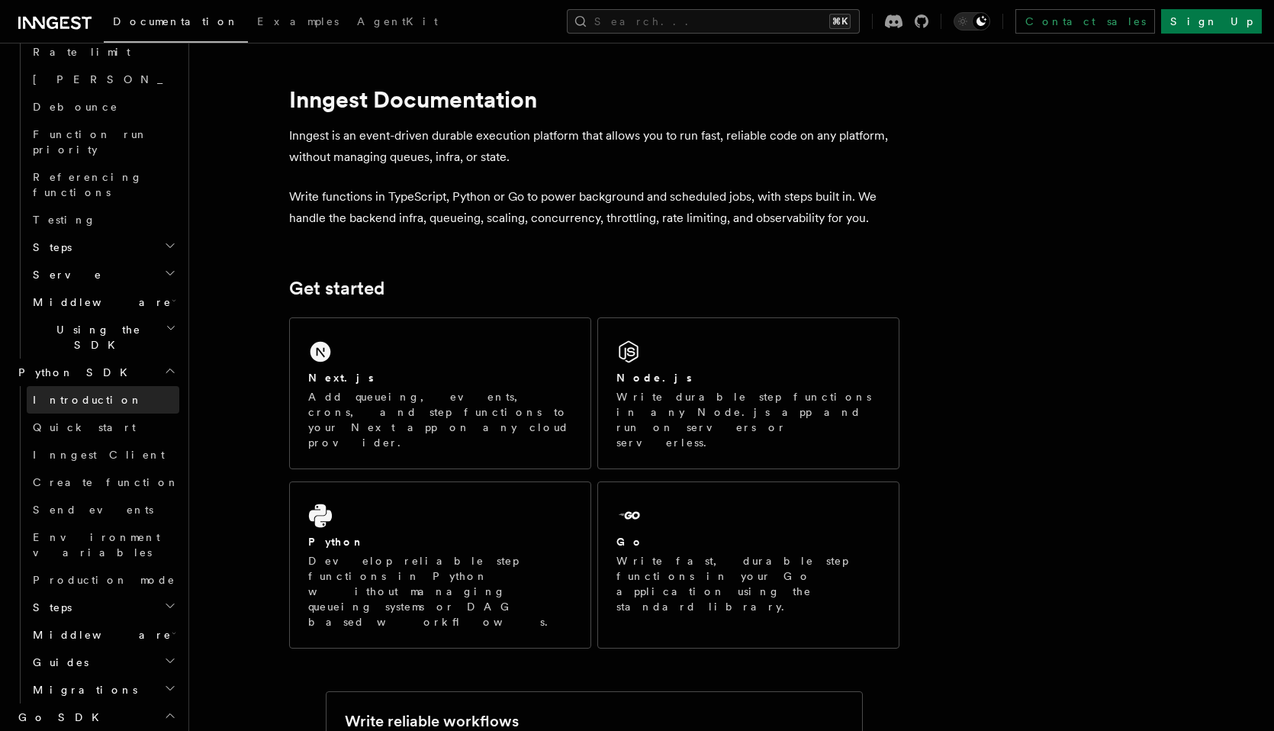
click at [75, 394] on span "Introduction" at bounding box center [88, 400] width 110 height 12
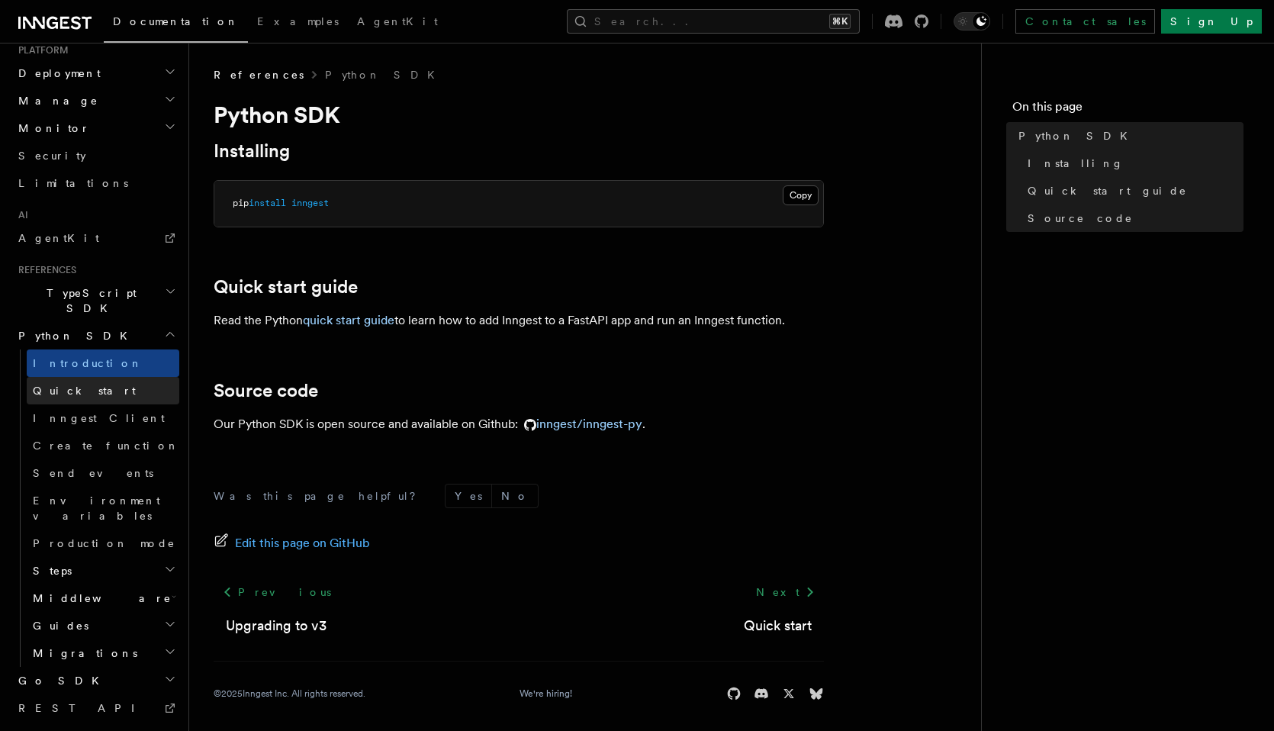
click at [64, 377] on link "Quick start" at bounding box center [103, 390] width 153 height 27
